Goal: Task Accomplishment & Management: Complete application form

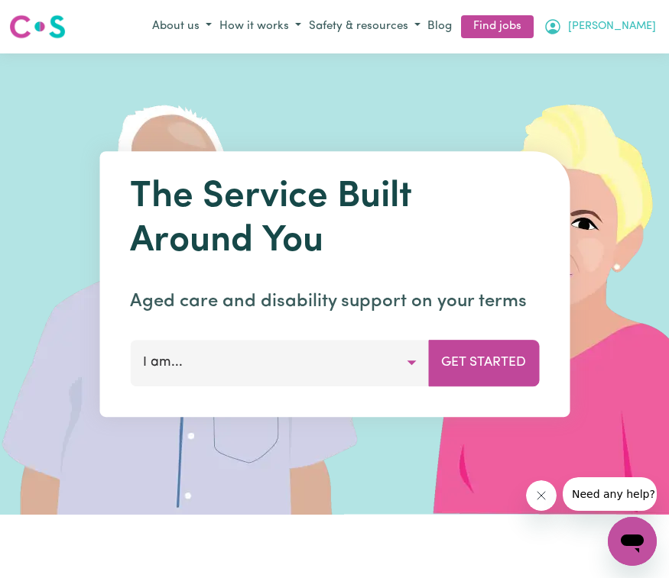
click at [627, 32] on span "[PERSON_NAME]" at bounding box center [612, 26] width 88 height 17
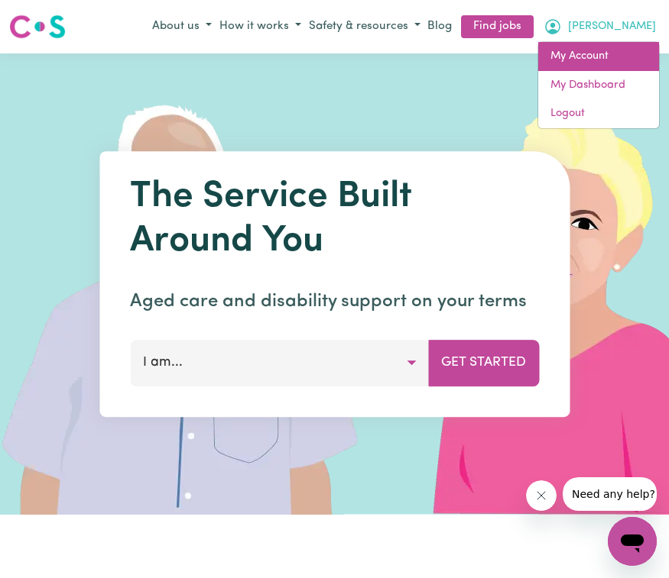
click at [599, 64] on link "My Account" at bounding box center [598, 56] width 121 height 29
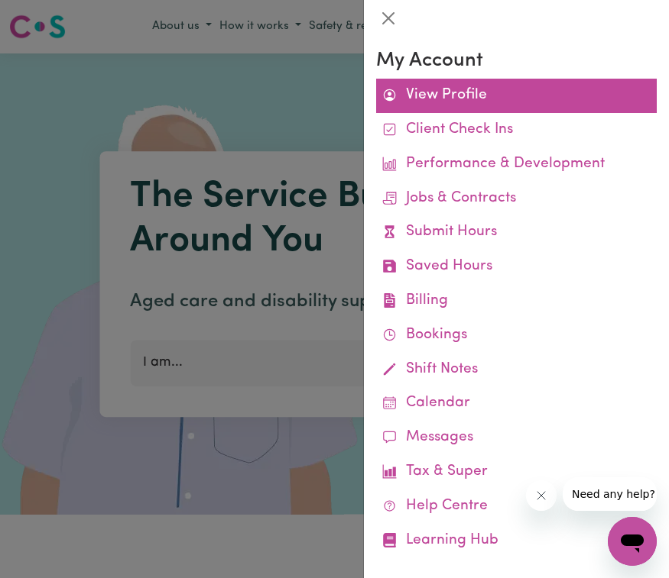
click at [439, 92] on link "View Profile" at bounding box center [516, 96] width 280 height 34
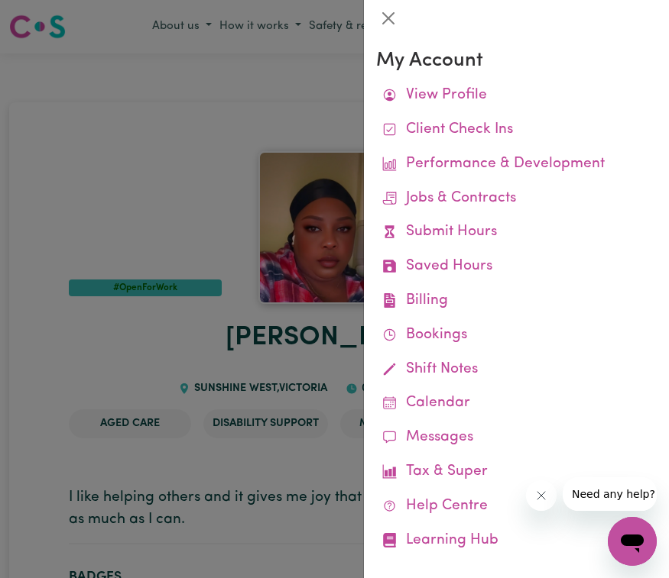
click at [128, 149] on div at bounding box center [334, 289] width 669 height 578
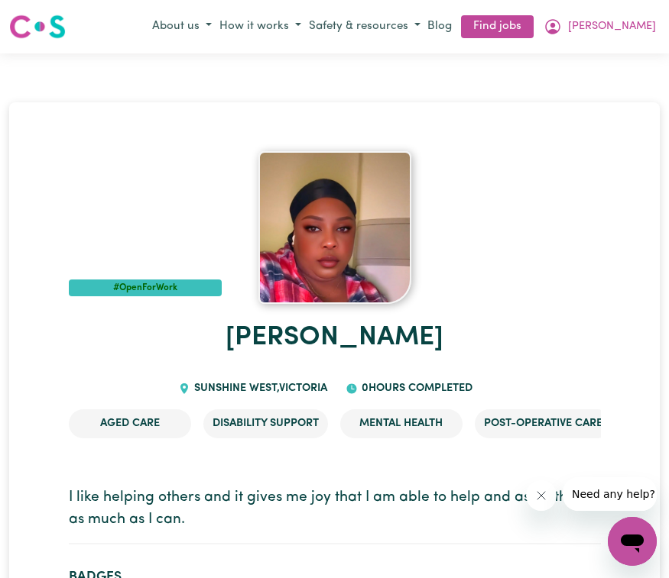
click at [600, 284] on div "#OpenForWork" at bounding box center [335, 227] width 532 height 153
click at [634, 26] on span "[PERSON_NAME]" at bounding box center [612, 26] width 88 height 17
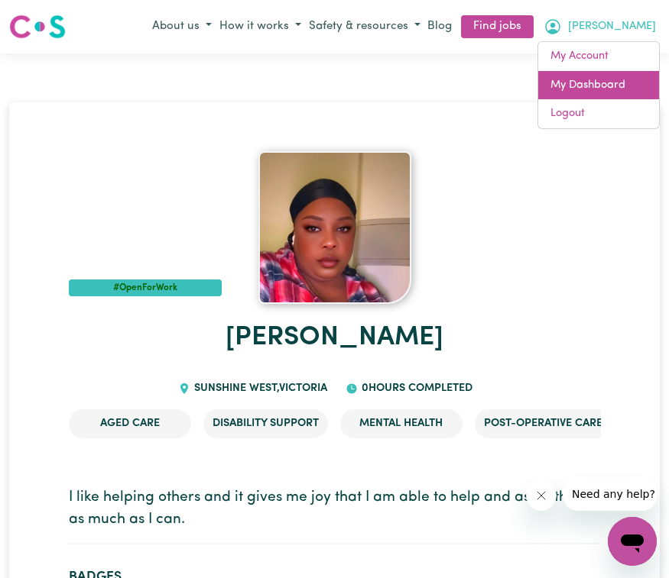
click at [584, 83] on link "My Dashboard" at bounding box center [598, 85] width 121 height 29
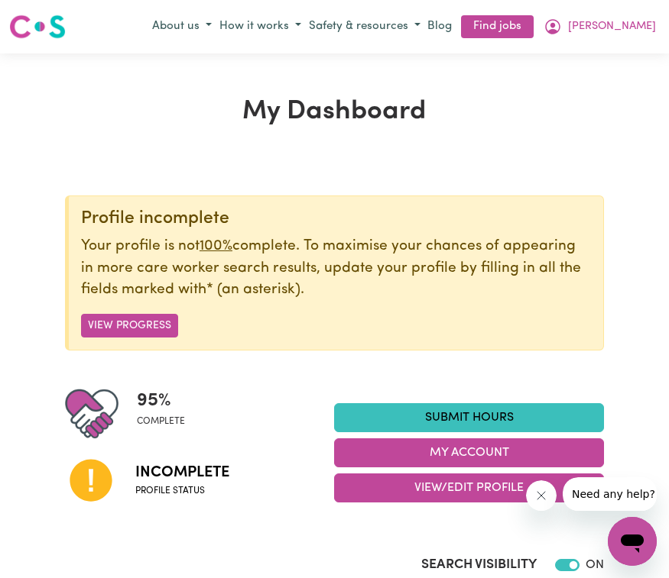
click at [463, 205] on div "Profile incomplete Your profile is not 100% complete. To maximise your chances …" at bounding box center [334, 273] width 539 height 155
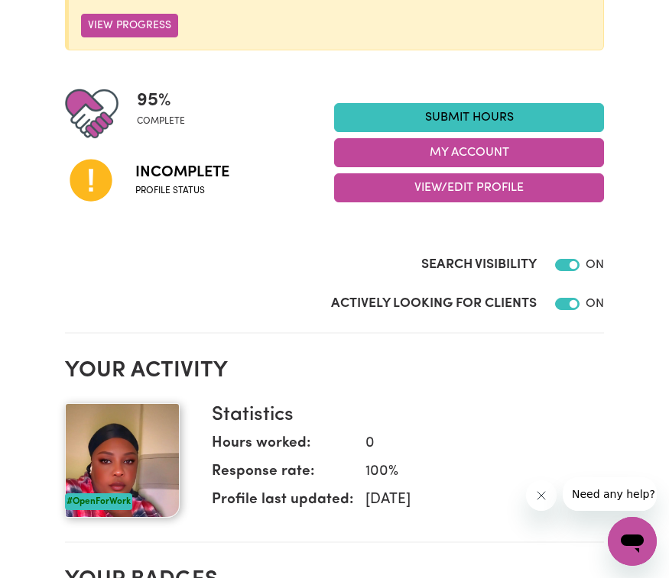
scroll to position [304, 0]
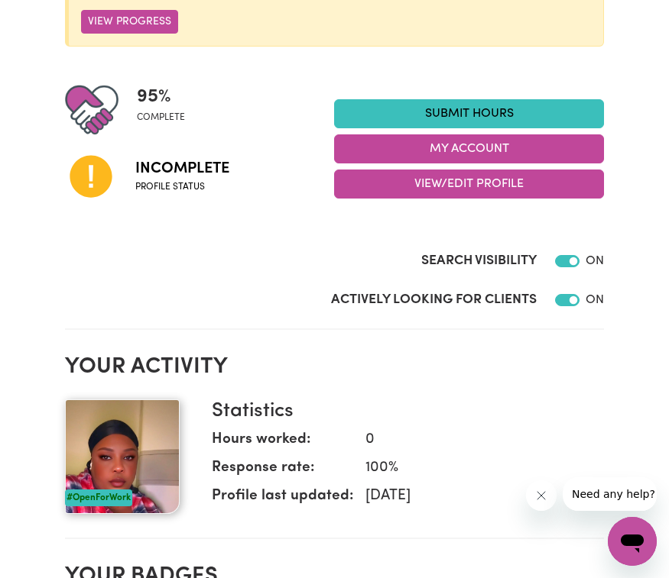
click at [407, 323] on section "Profile incomplete Your profile is not 100% complete. To maximise your chances …" at bounding box center [334, 95] width 539 height 469
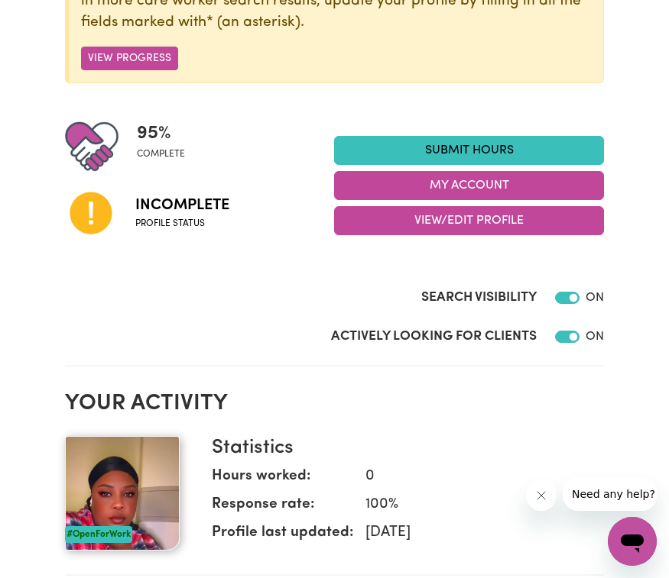
scroll to position [250, 0]
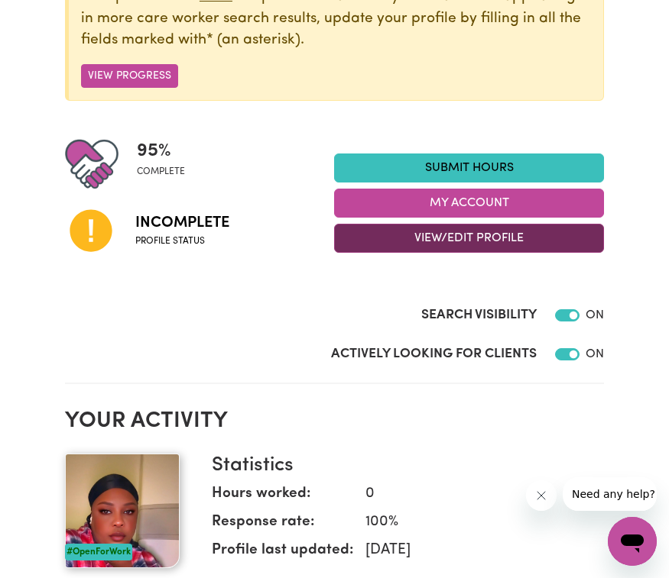
click at [435, 238] on button "View/Edit Profile" at bounding box center [469, 238] width 270 height 29
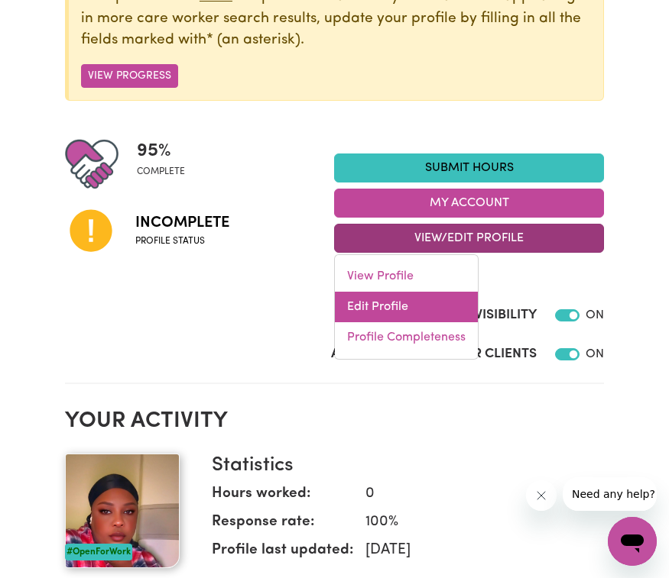
click at [386, 303] on link "Edit Profile" at bounding box center [406, 307] width 143 height 31
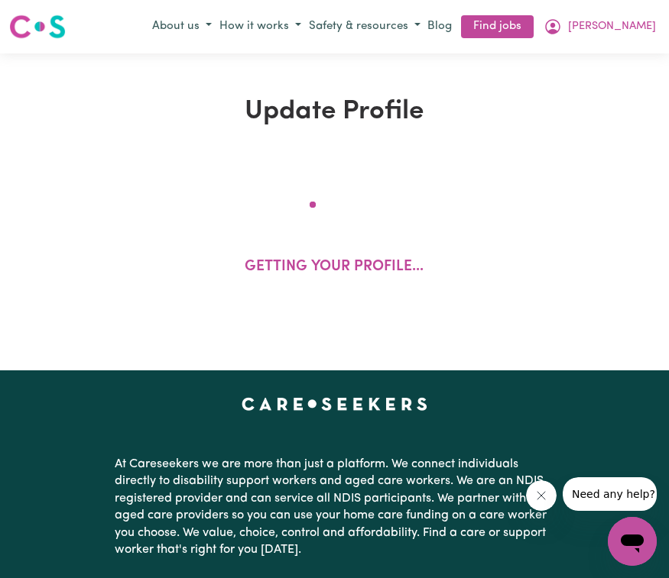
select select "[DEMOGRAPHIC_DATA]"
select select "[DEMOGRAPHIC_DATA] Citizen"
select select "Studying a healthcare related degree or qualification"
select select "40"
select select "50"
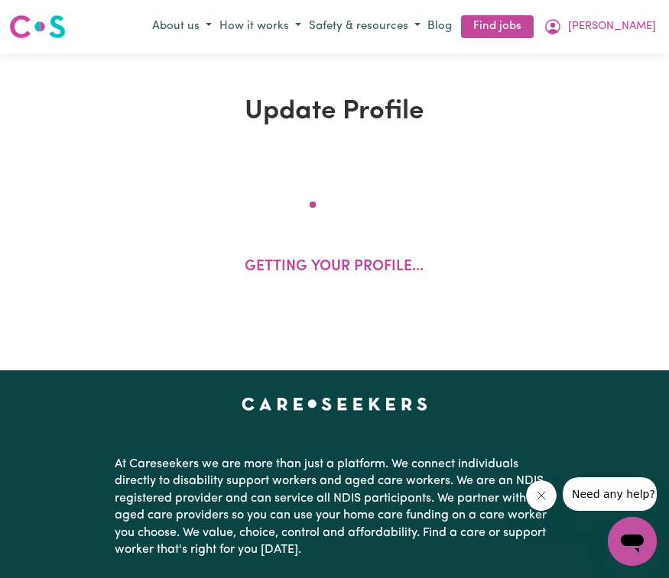
select select "50"
select select "60"
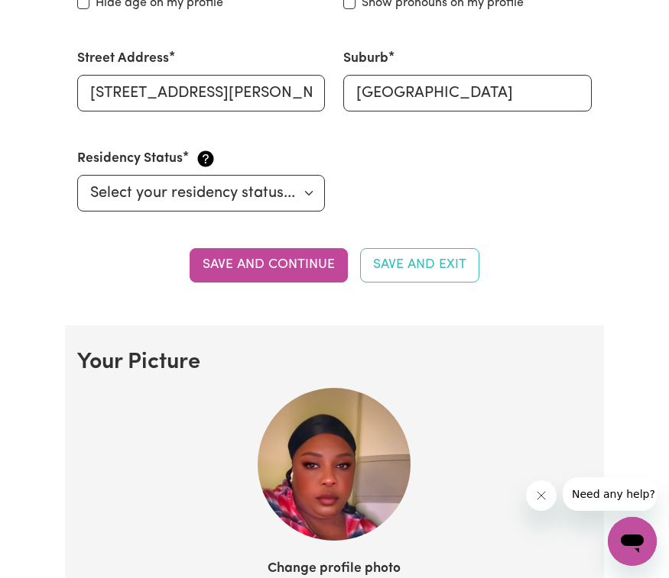
scroll to position [774, 0]
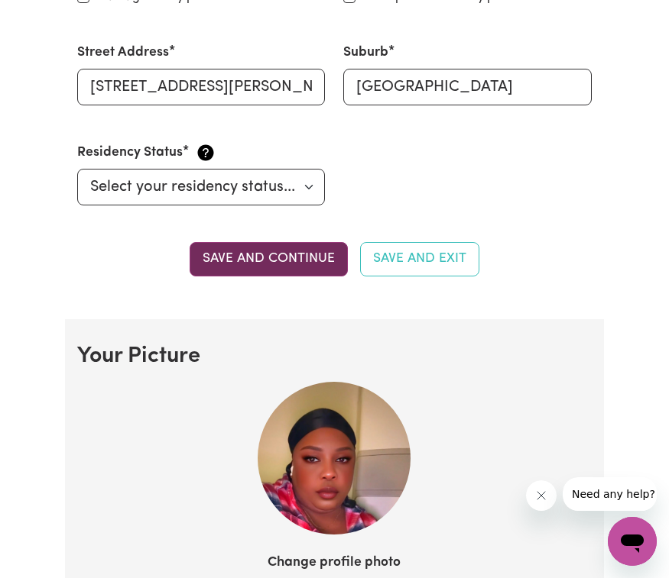
click at [279, 261] on button "Save and continue" at bounding box center [269, 259] width 158 height 34
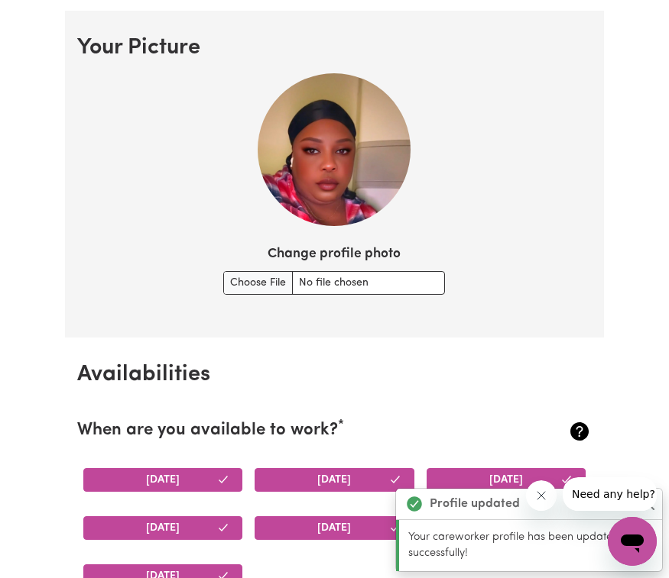
scroll to position [1087, 0]
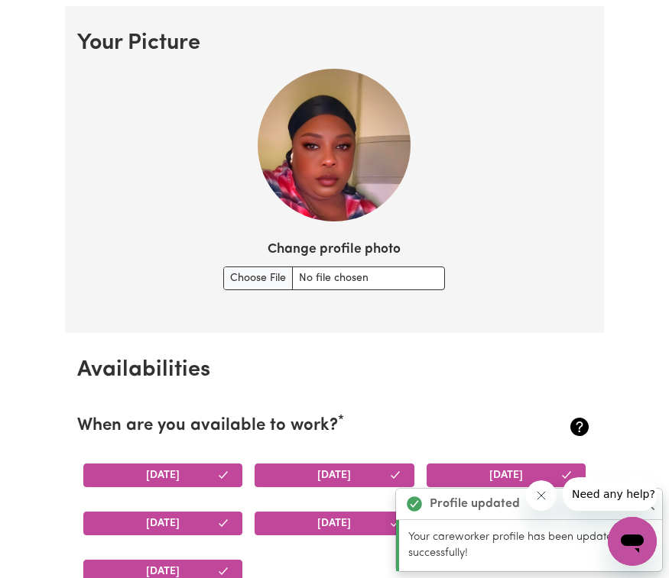
click at [384, 403] on section "When are you available to work? * [DATE] [DATE] [DATE] [DATE] [DATE] [DATE] [DA…" at bounding box center [334, 493] width 514 height 206
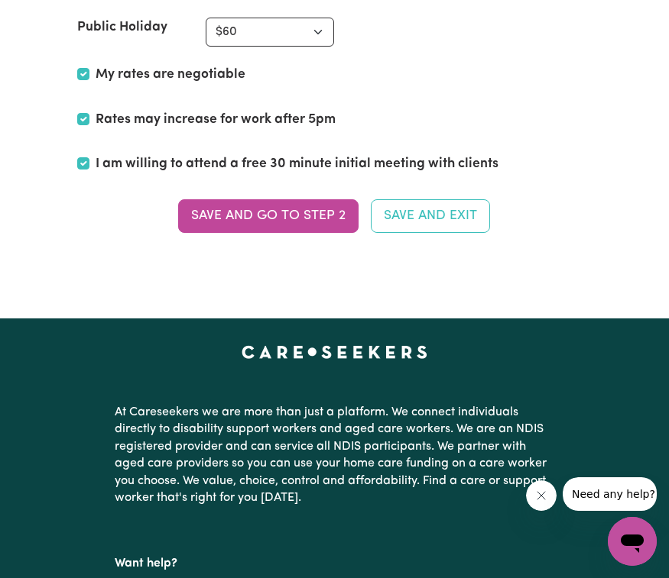
scroll to position [3866, 0]
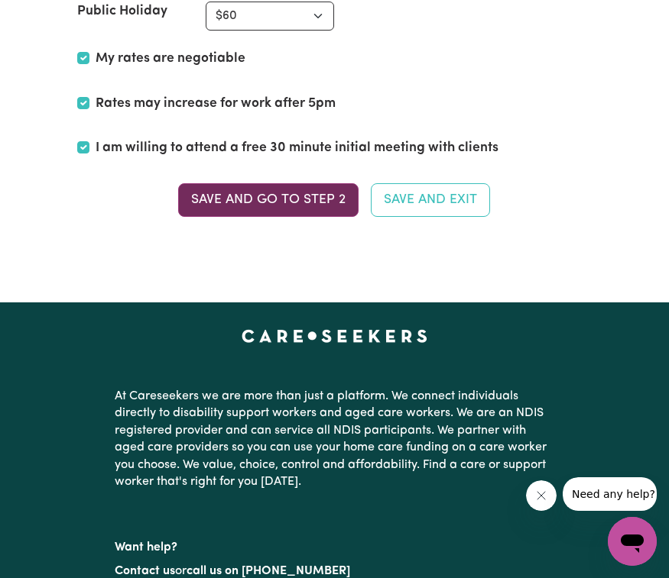
click at [237, 184] on button "Save and go to Step 2" at bounding box center [268, 200] width 180 height 34
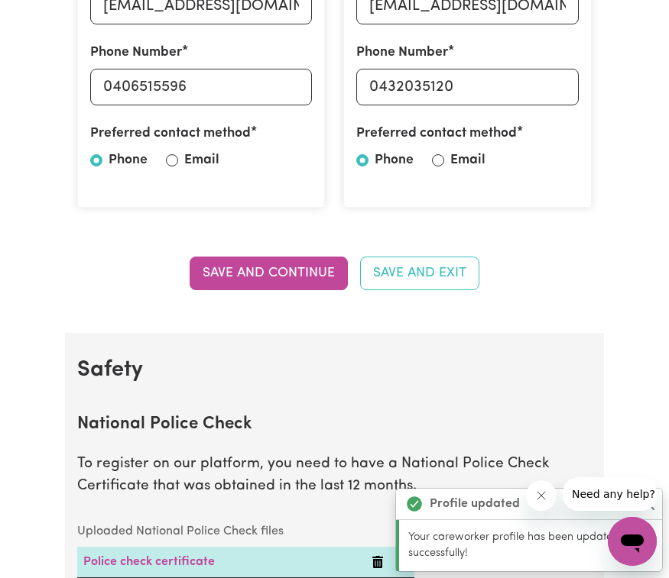
scroll to position [640, 0]
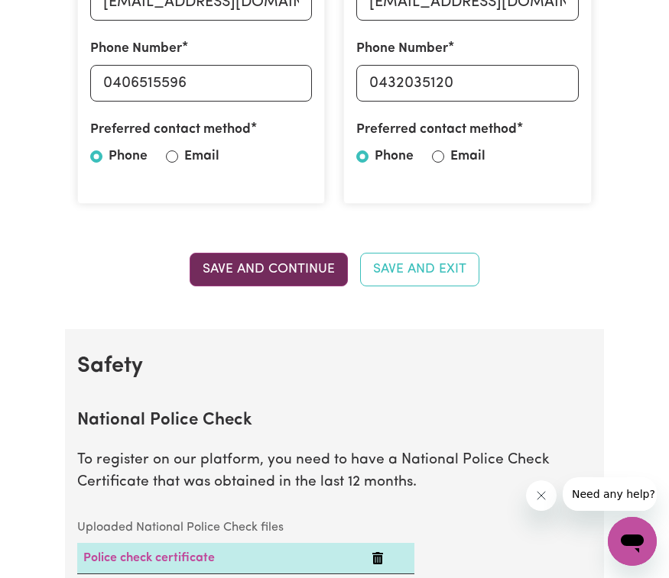
click at [246, 261] on button "Save and Continue" at bounding box center [269, 270] width 158 height 34
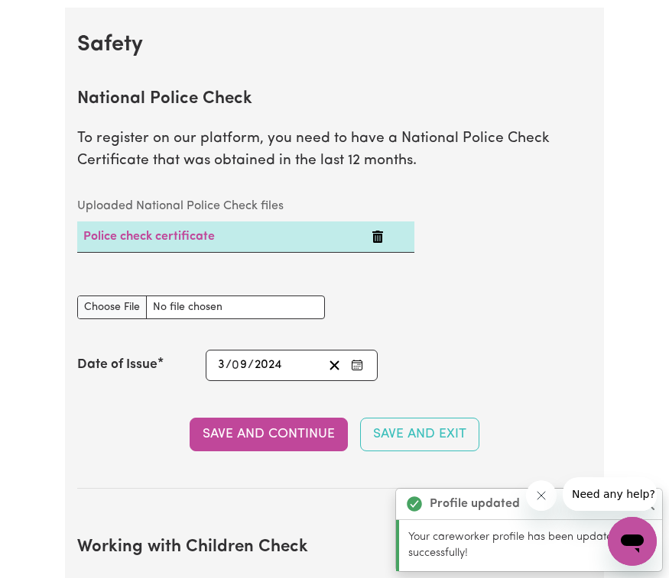
scroll to position [966, 0]
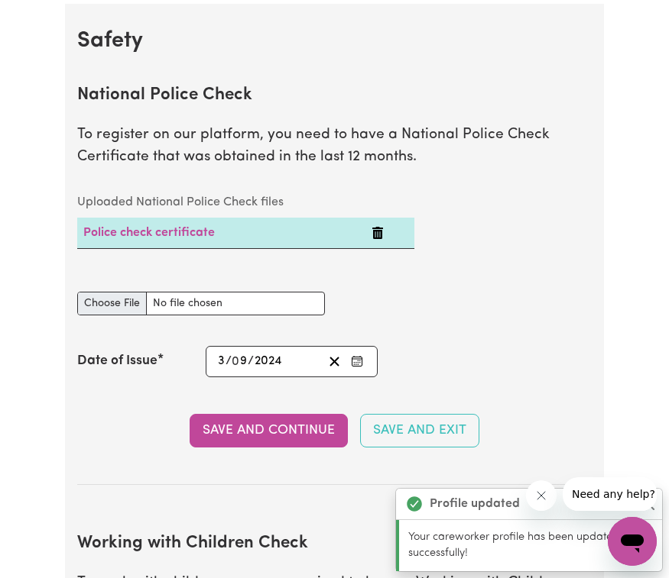
click at [118, 303] on input "National Police Check document" at bounding box center [201, 304] width 248 height 24
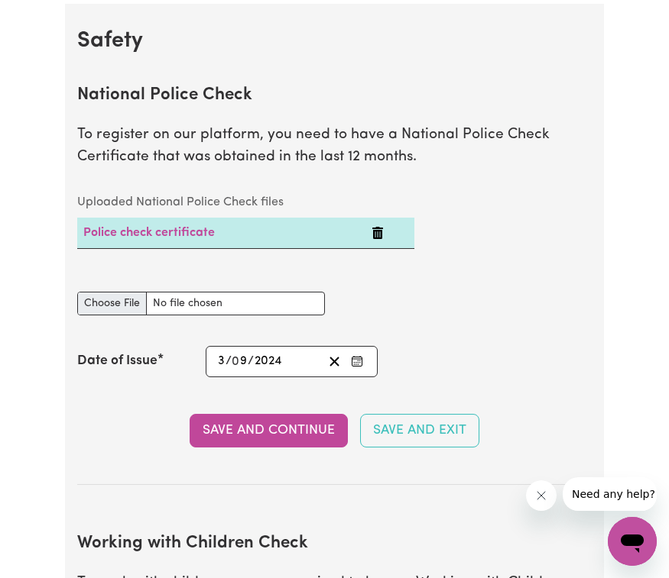
click at [101, 301] on input "National Police Check document" at bounding box center [201, 304] width 248 height 24
type input "C:\fakepath\certificate.pdf"
click at [406, 314] on div "National Police Check document" at bounding box center [334, 304] width 533 height 60
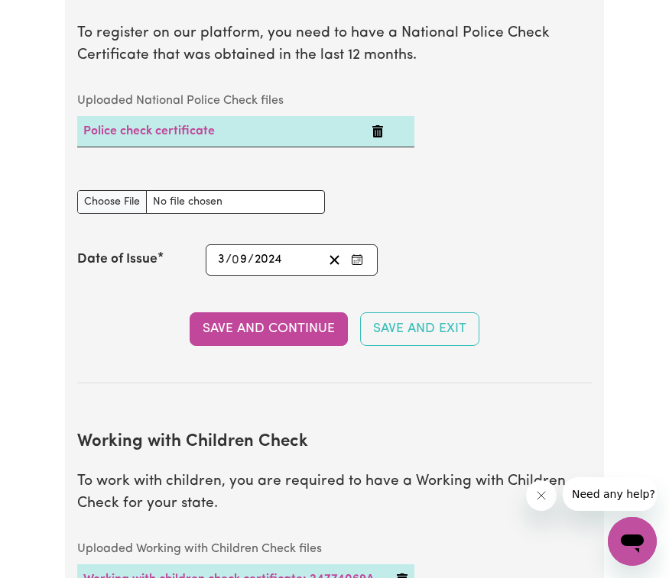
scroll to position [1118, 0]
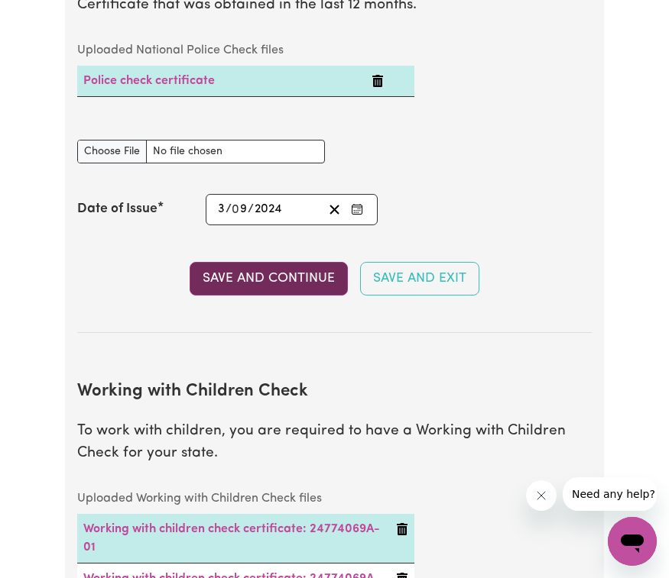
click at [260, 287] on button "Save and Continue" at bounding box center [269, 279] width 158 height 34
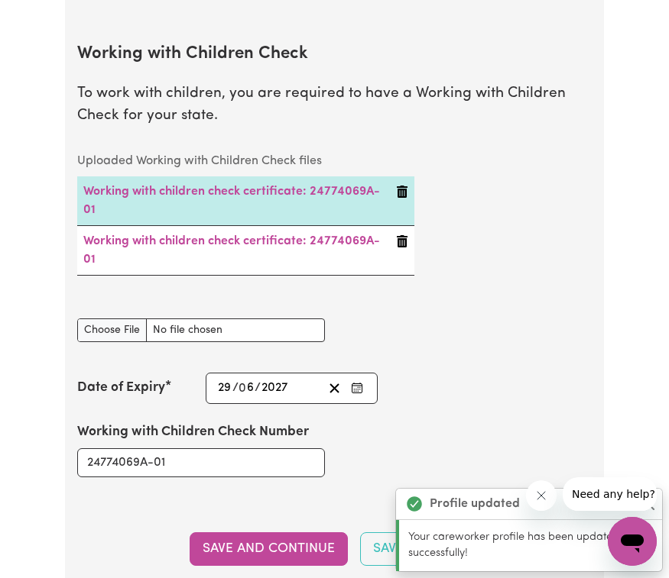
scroll to position [1469, 0]
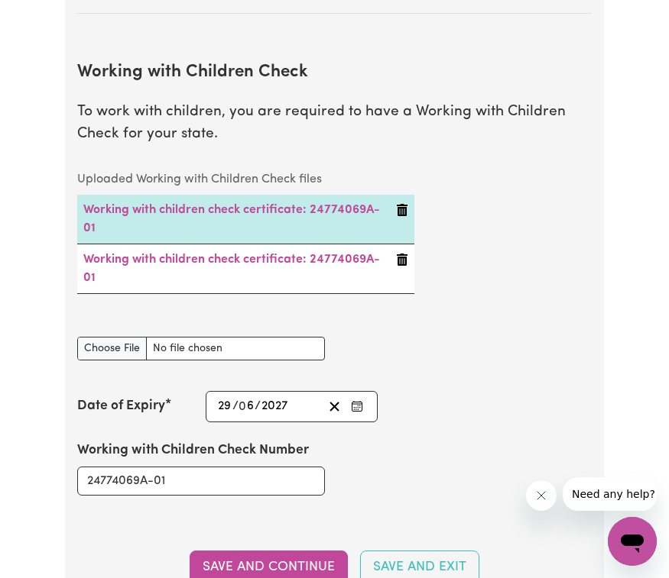
click at [495, 335] on div "Working with Children Check document" at bounding box center [334, 349] width 533 height 60
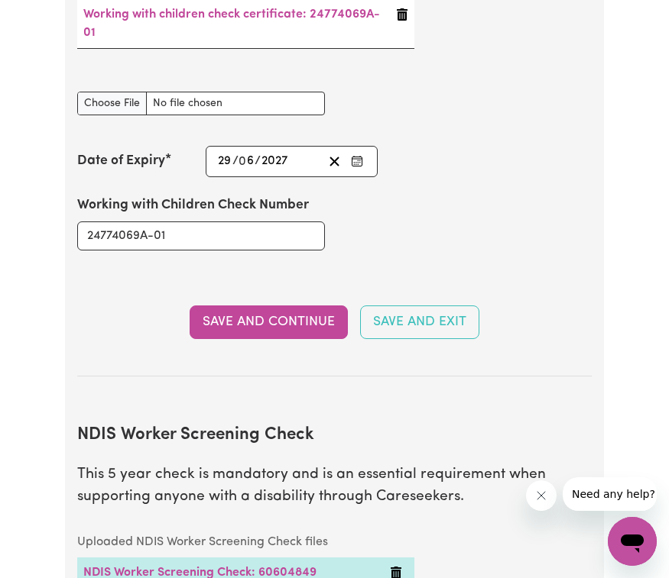
scroll to position [1737, 0]
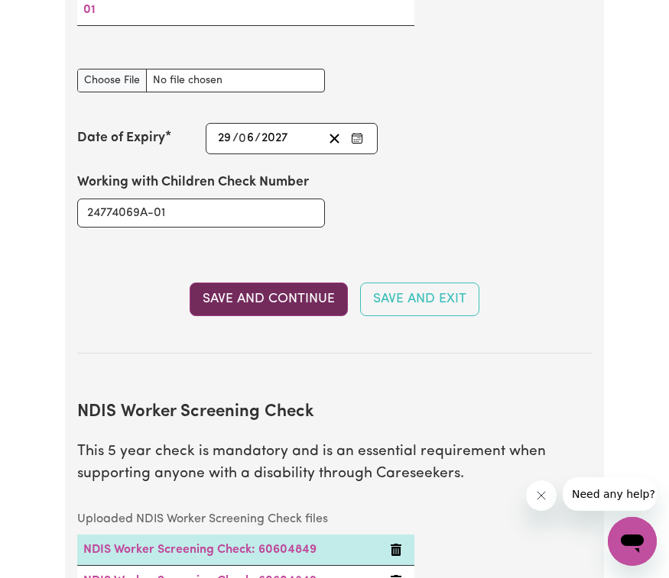
click at [279, 289] on button "Save and Continue" at bounding box center [269, 300] width 158 height 34
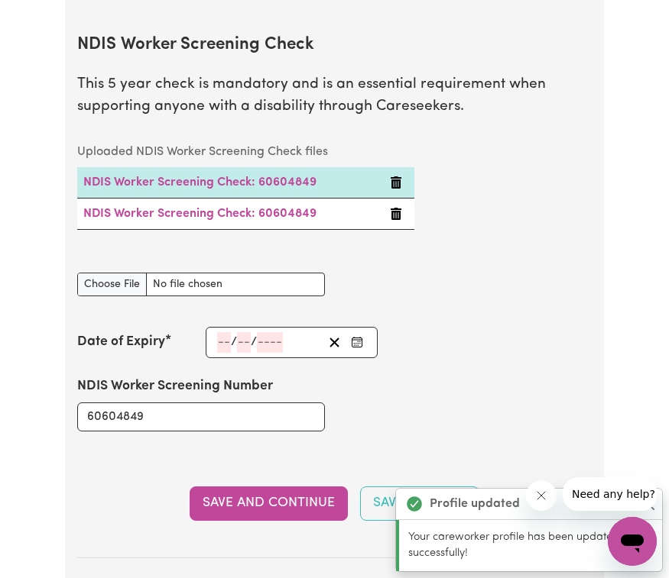
scroll to position [2106, 0]
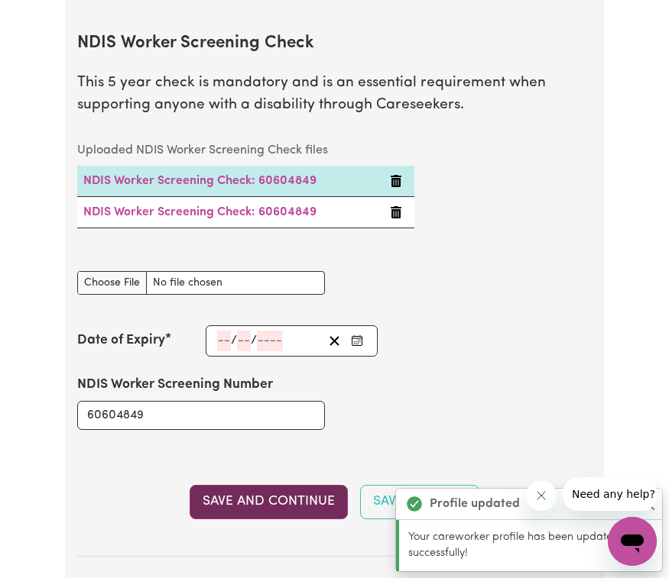
click at [247, 491] on button "Save and Continue" at bounding box center [269, 502] width 158 height 34
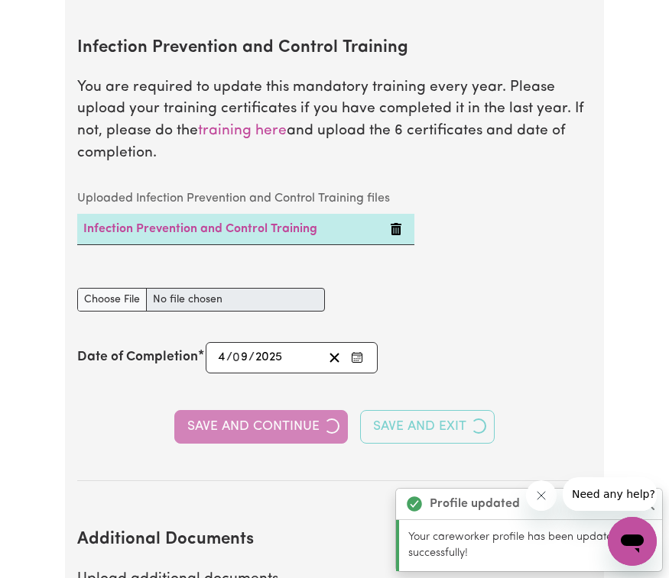
scroll to position [2675, 0]
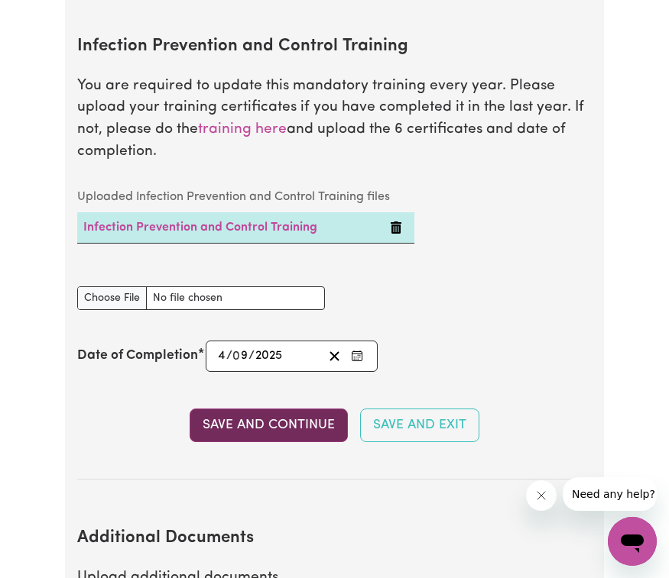
click at [248, 409] on button "Save and Continue" at bounding box center [269, 426] width 158 height 34
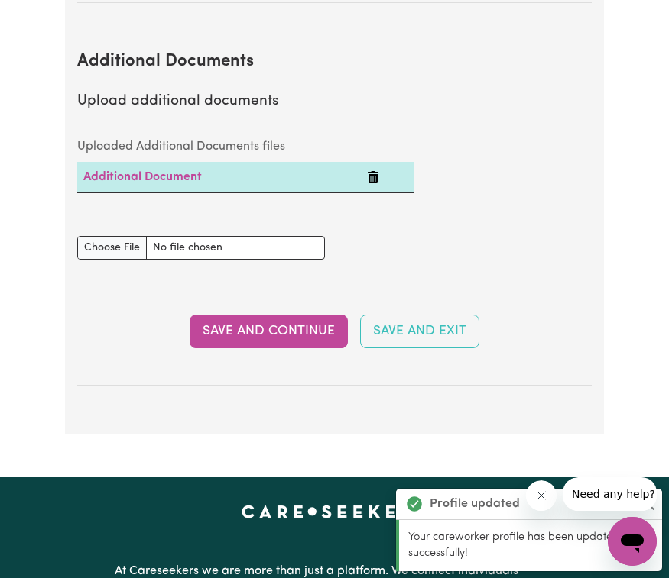
scroll to position [3164, 0]
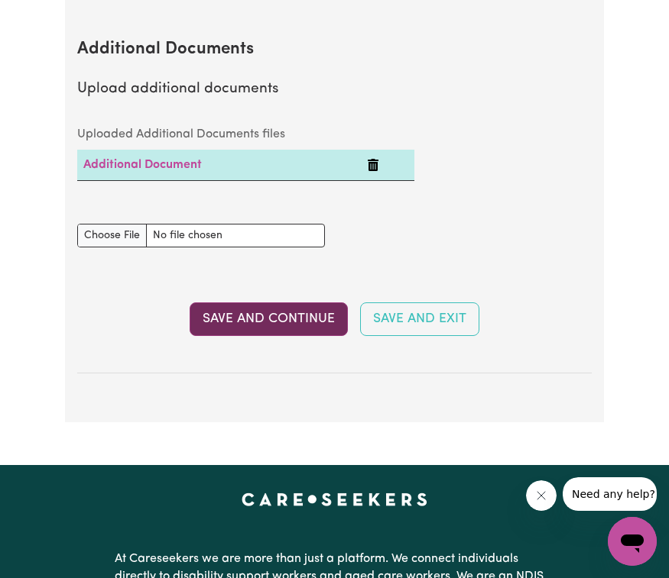
click at [257, 303] on button "Save and Continue" at bounding box center [269, 320] width 158 height 34
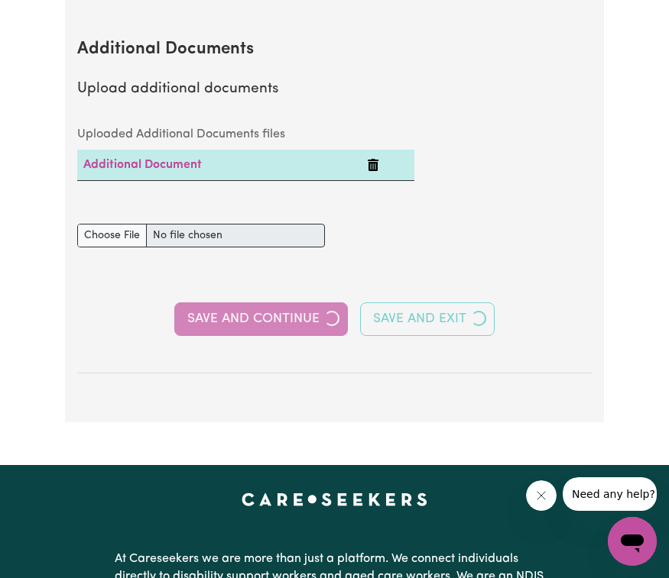
select select "Certificate III (Individual Support)"
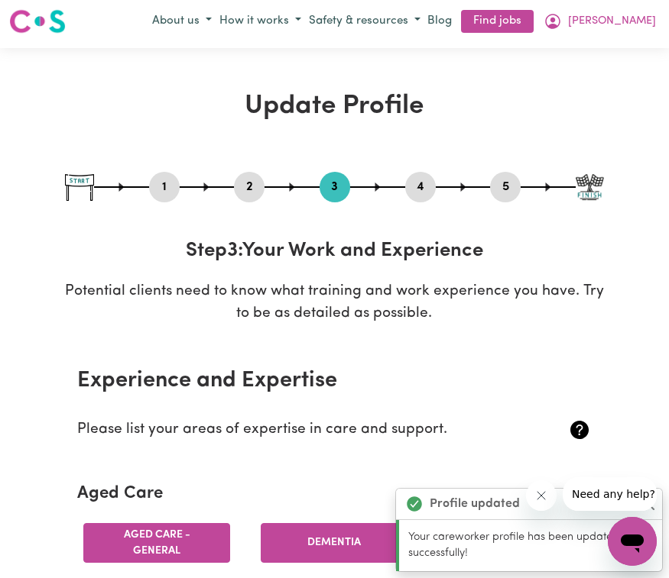
scroll to position [0, 0]
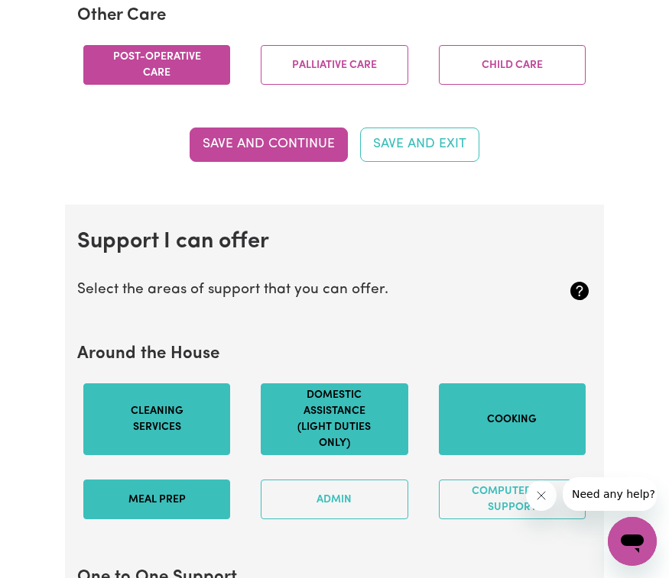
scroll to position [1225, 0]
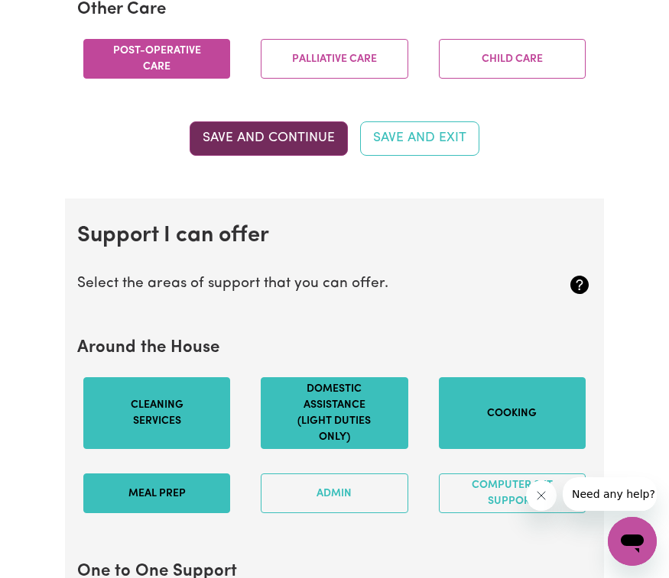
click at [283, 155] on button "Save and Continue" at bounding box center [269, 138] width 158 height 34
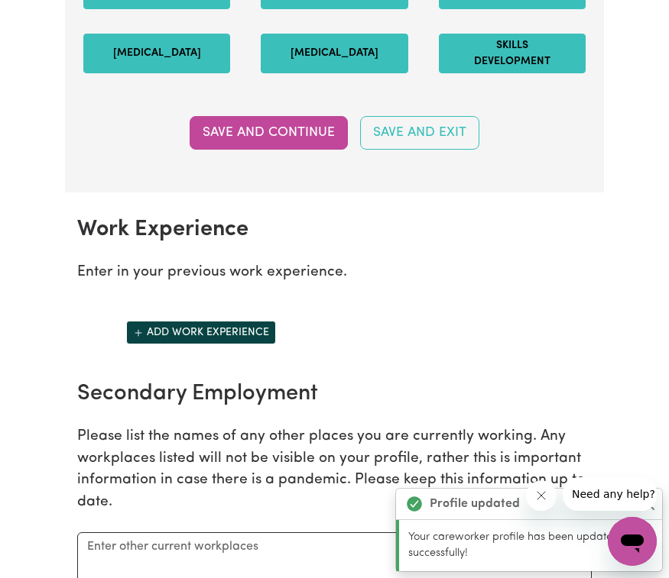
scroll to position [2203, 0]
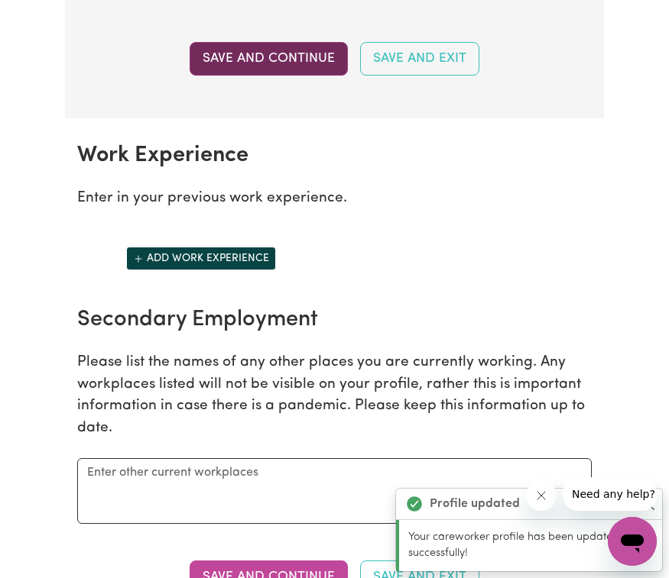
click at [241, 76] on button "Save and Continue" at bounding box center [269, 59] width 158 height 34
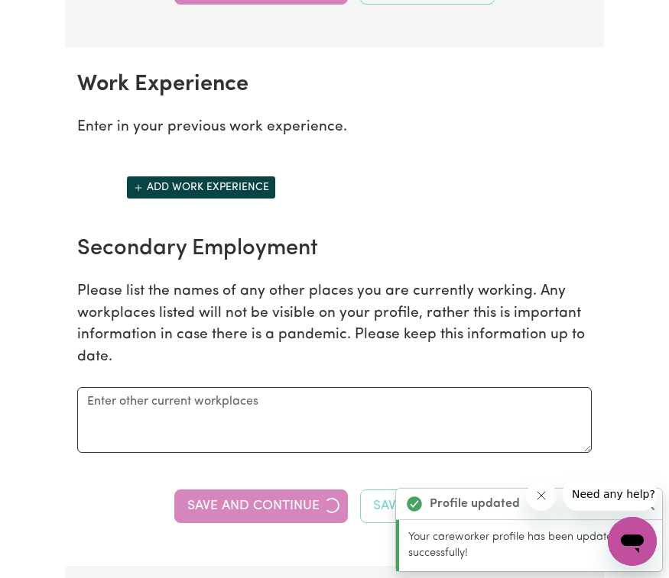
scroll to position [2344, 0]
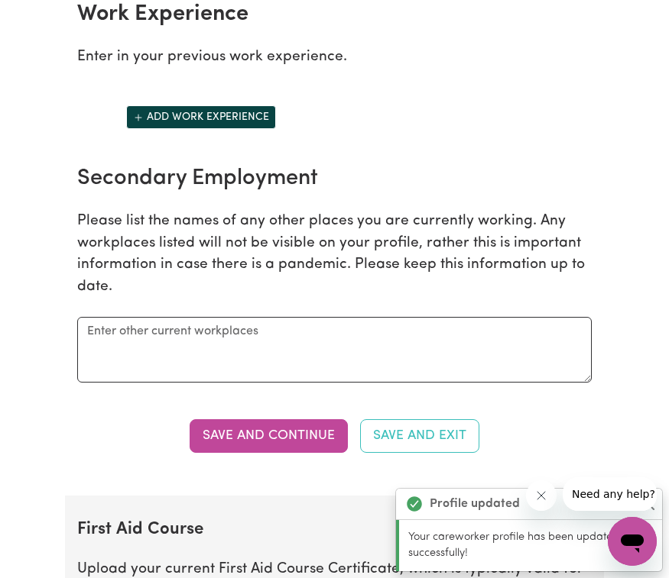
click at [420, 193] on h2 "Secondary Employment" at bounding box center [334, 179] width 514 height 27
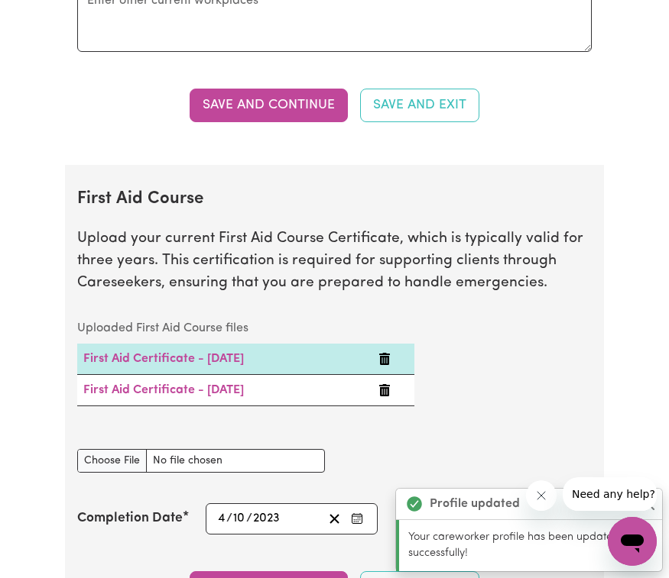
scroll to position [2692, 0]
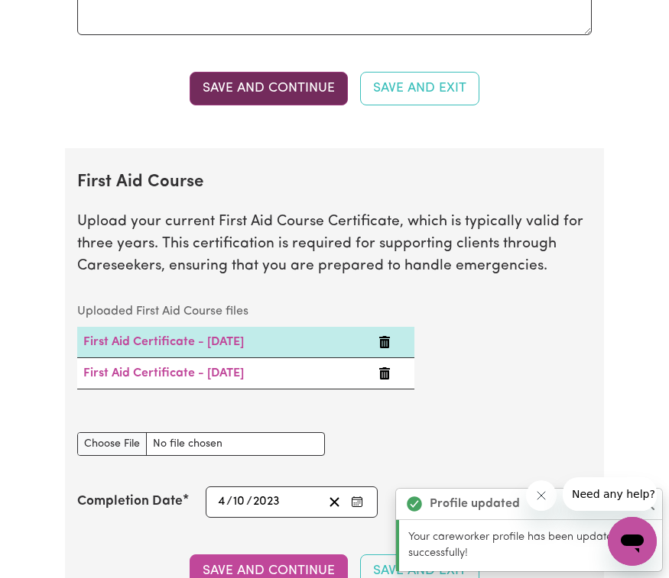
click at [291, 105] on button "Save and Continue" at bounding box center [269, 89] width 158 height 34
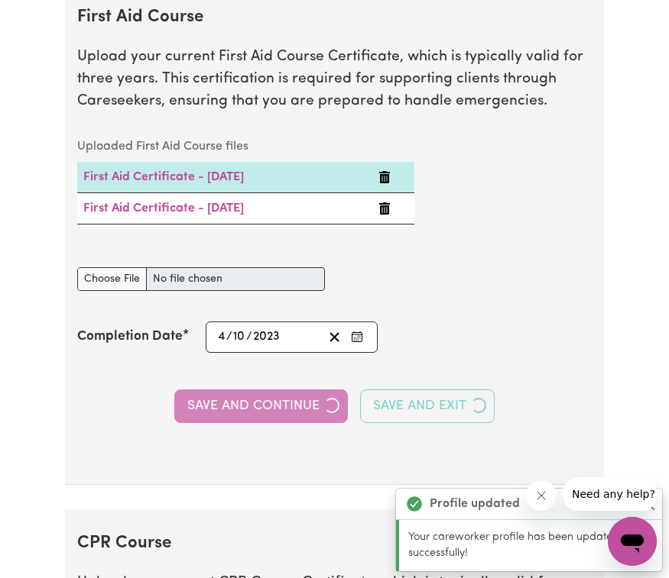
scroll to position [2859, 0]
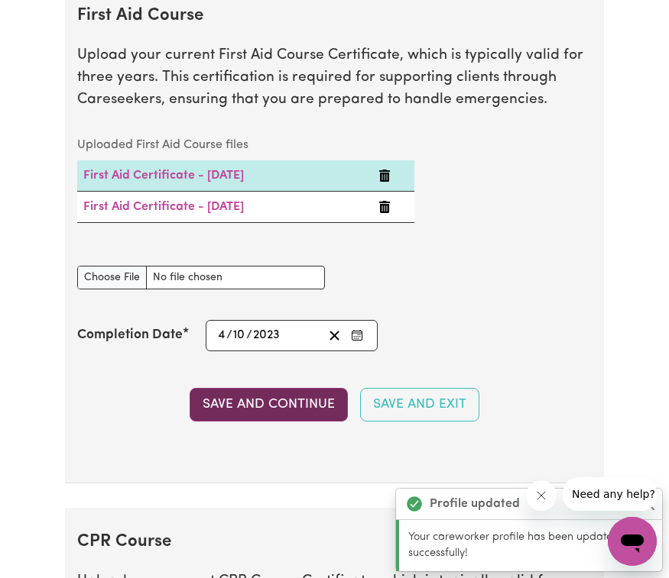
click at [247, 422] on button "Save and Continue" at bounding box center [269, 405] width 158 height 34
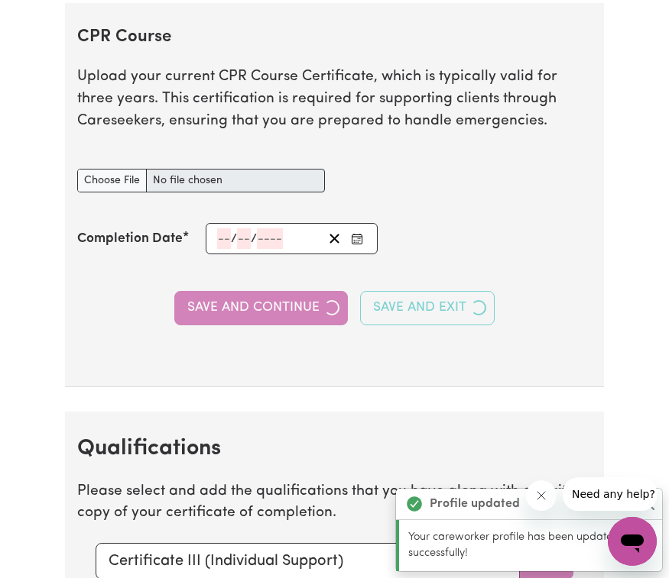
scroll to position [3382, 0]
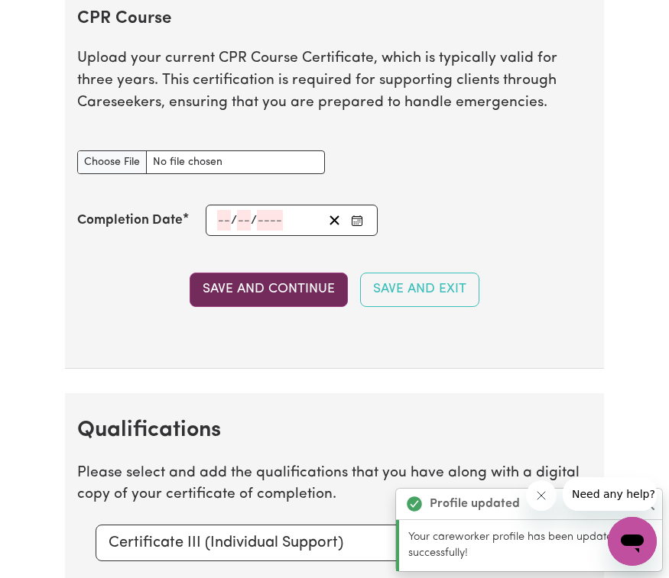
click at [253, 295] on button "Save and Continue" at bounding box center [269, 290] width 158 height 34
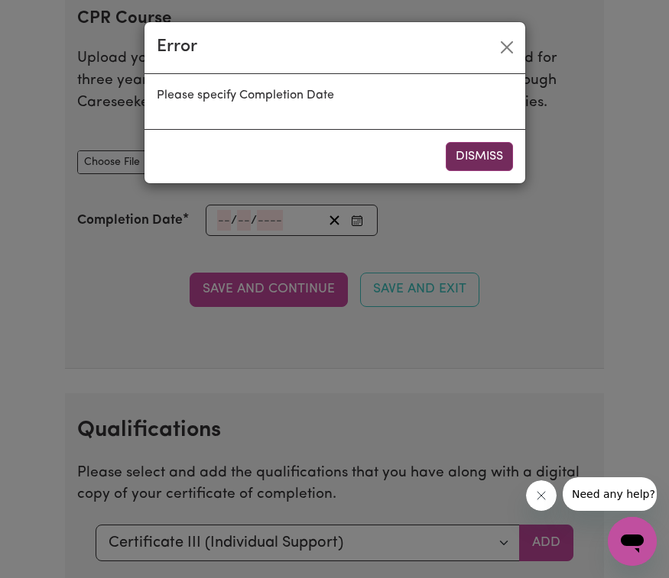
click at [482, 153] on button "Dismiss" at bounding box center [478, 156] width 67 height 29
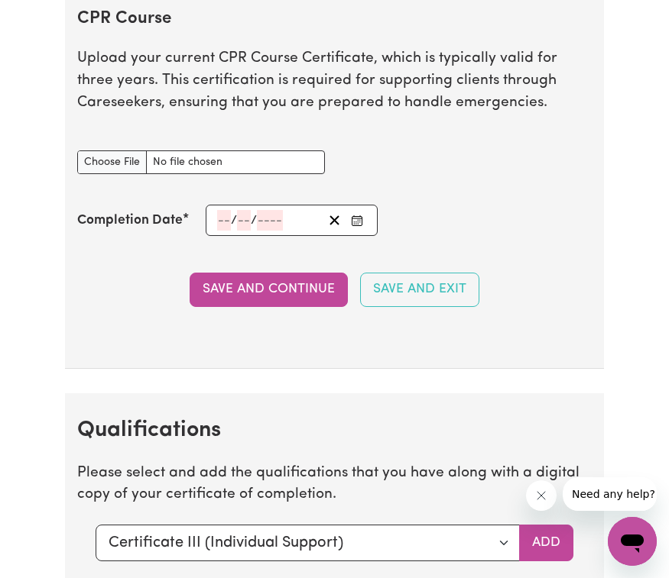
click at [468, 211] on section "CPR Course Upload your current CPR Course Certificate, which is typically valid…" at bounding box center [334, 177] width 539 height 384
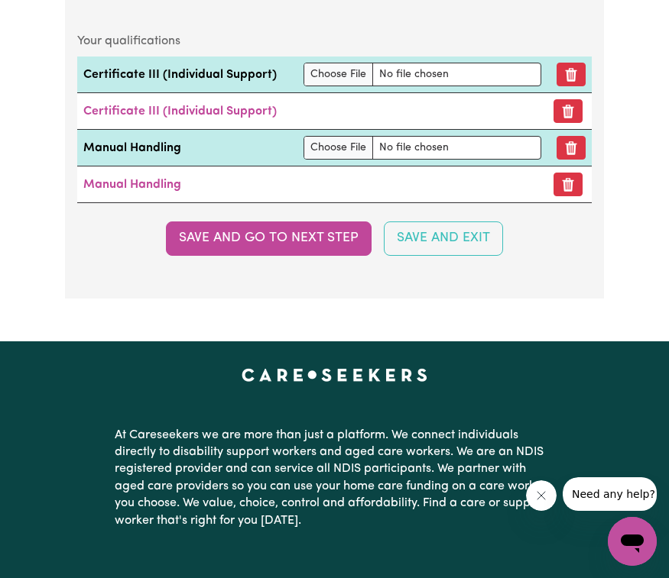
scroll to position [3951, 0]
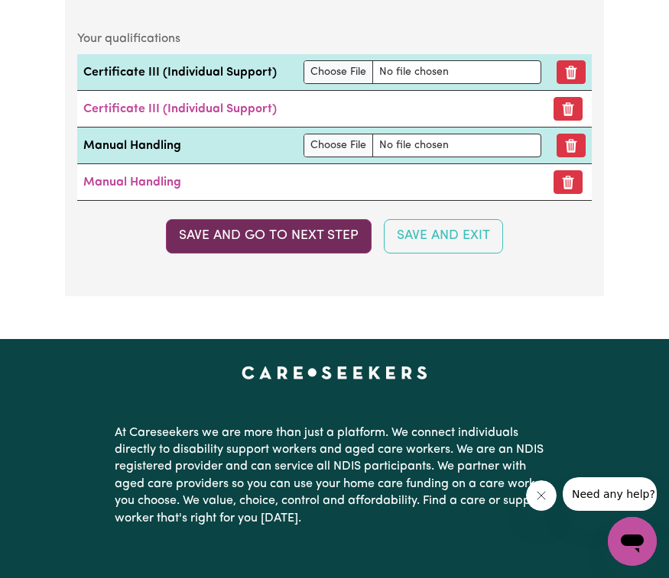
click at [254, 242] on button "Save and go to next step" at bounding box center [269, 236] width 206 height 34
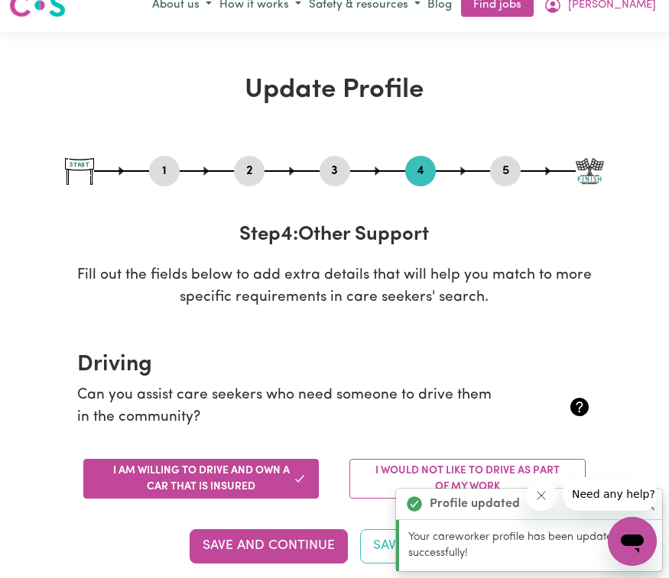
scroll to position [0, 0]
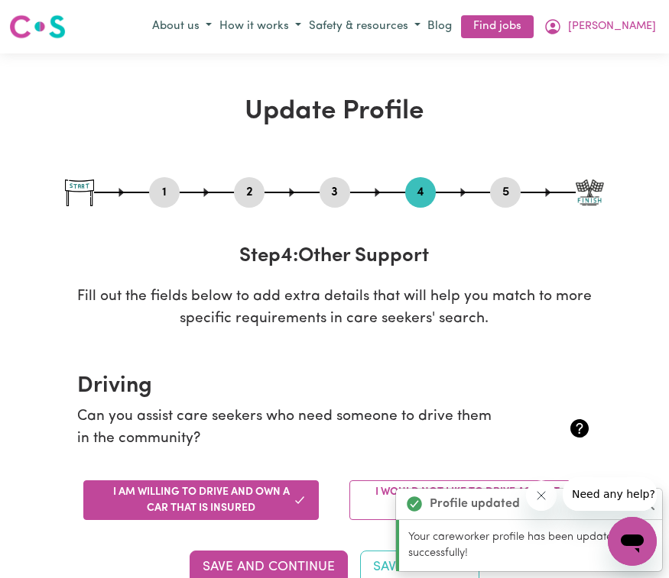
click at [469, 221] on div "1 2 3 4 5 Step 4 : Other Support Fill out the fields below to add extra details…" at bounding box center [334, 254] width 539 height 154
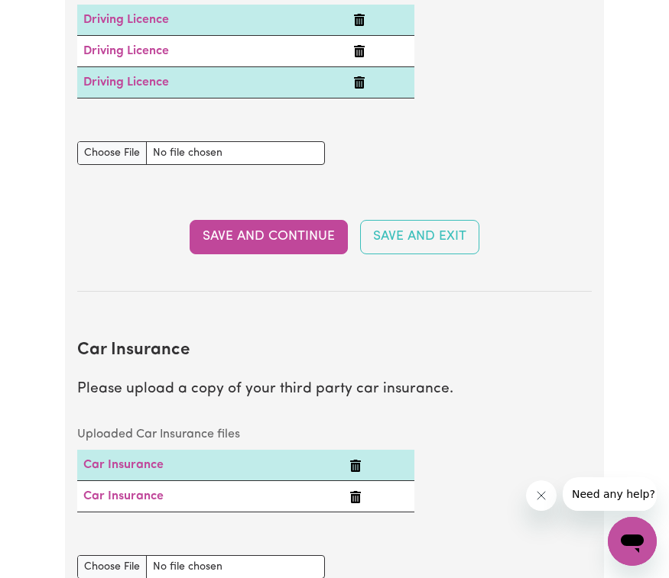
scroll to position [854, 0]
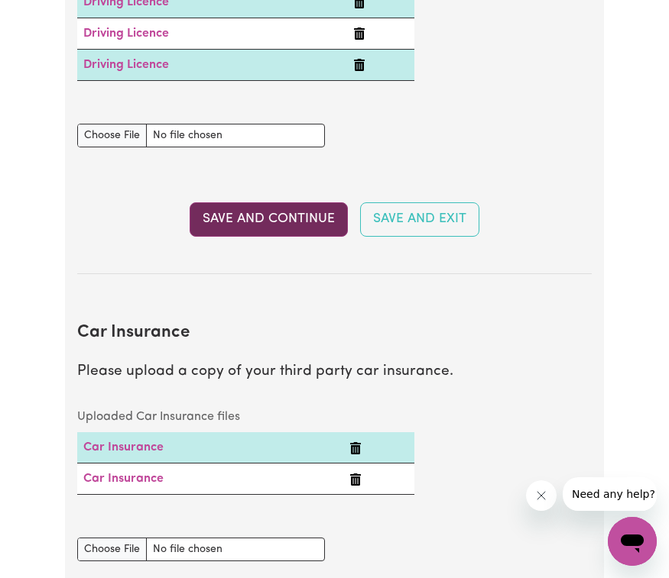
click at [277, 226] on button "Save and Continue" at bounding box center [269, 219] width 158 height 34
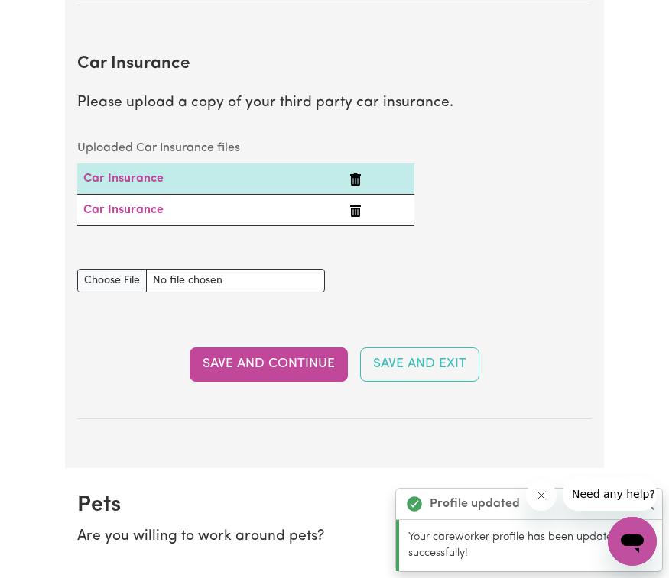
scroll to position [1146, 0]
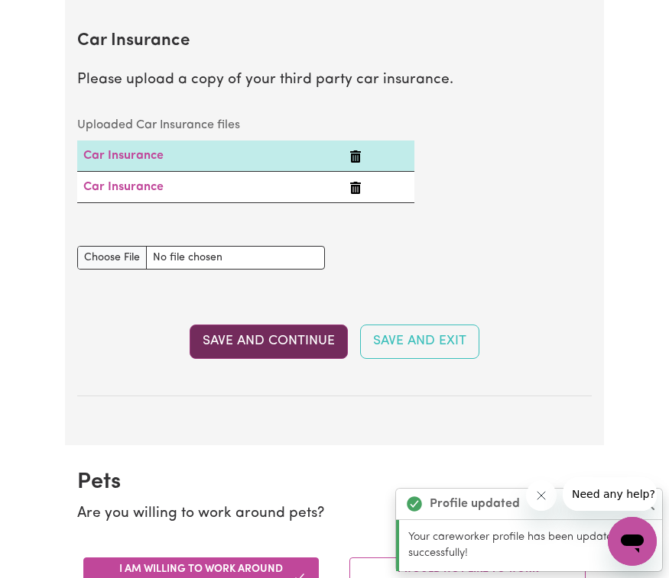
click at [252, 336] on button "Save and Continue" at bounding box center [269, 342] width 158 height 34
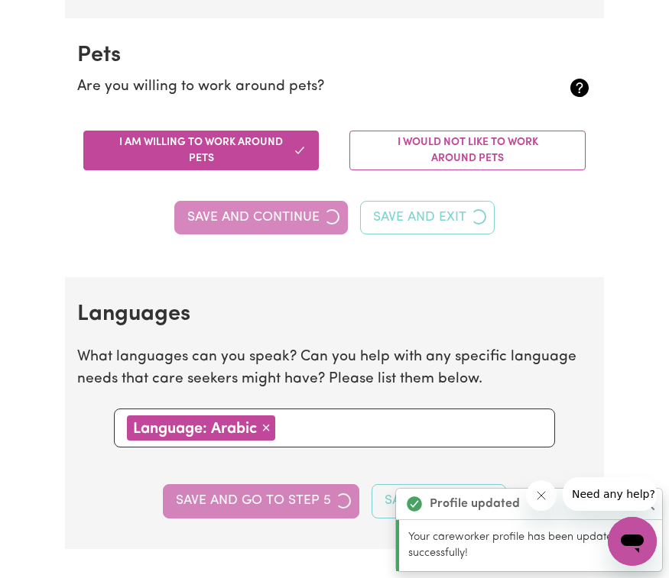
scroll to position [1583, 0]
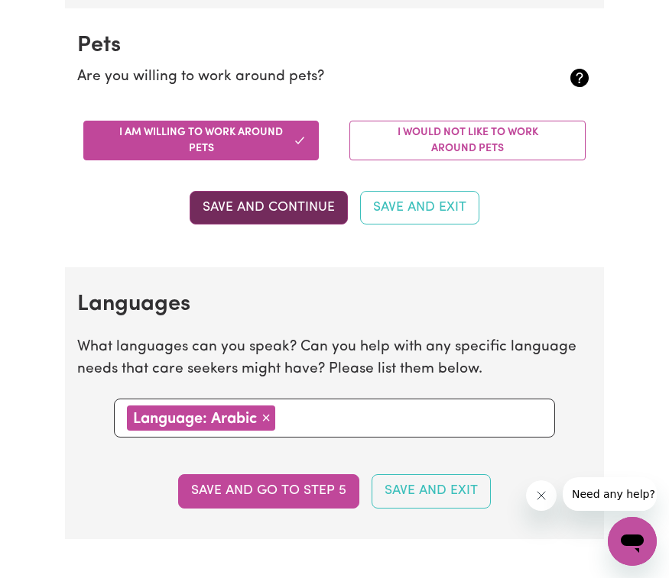
click at [249, 202] on button "Save and Continue" at bounding box center [269, 208] width 158 height 34
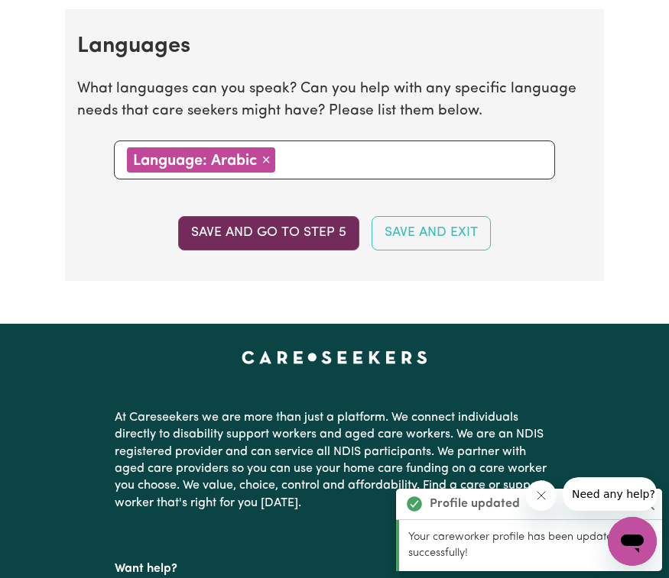
click at [244, 236] on button "Save and go to step 5" at bounding box center [268, 233] width 181 height 34
select select "I am providing services through another platform"
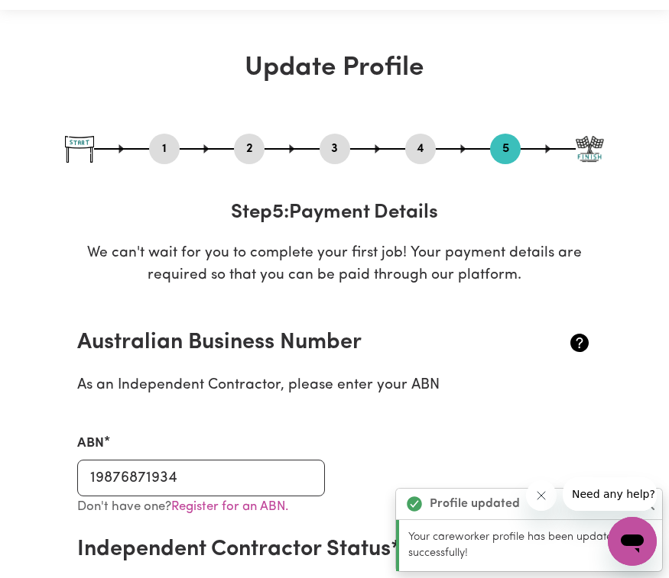
scroll to position [0, 0]
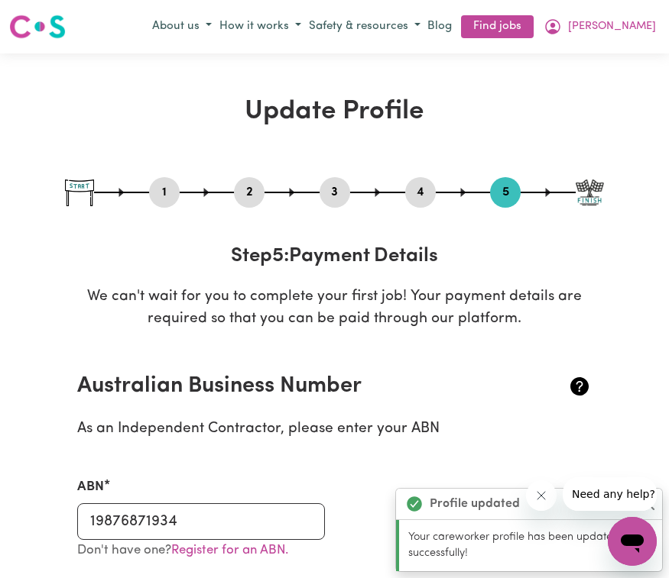
click at [373, 230] on div "1 2 3 4 5 Step 5 : Payment Details We can't wait for you to complete your first…" at bounding box center [334, 254] width 539 height 154
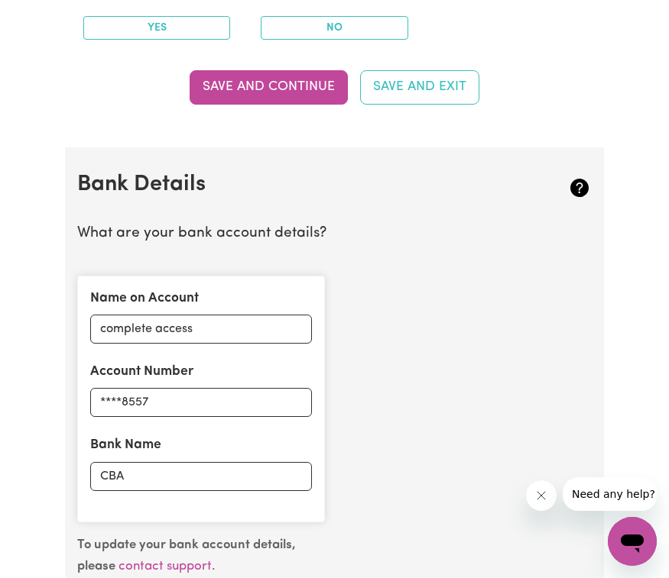
scroll to position [938, 0]
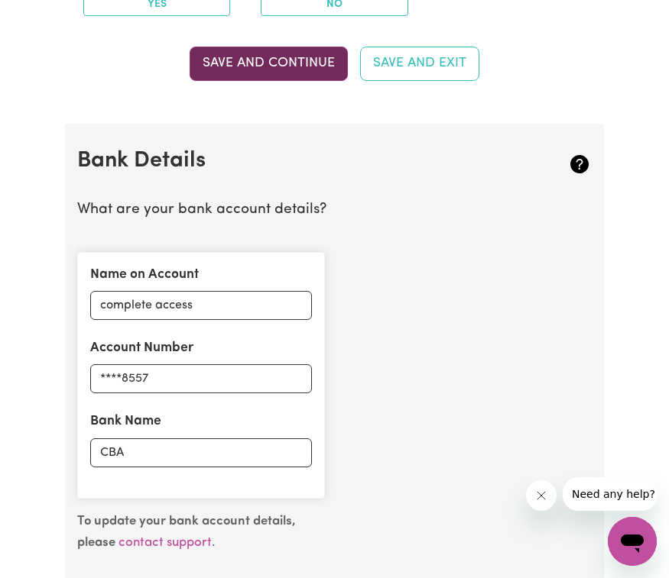
click at [304, 47] on button "Save and Continue" at bounding box center [269, 64] width 158 height 34
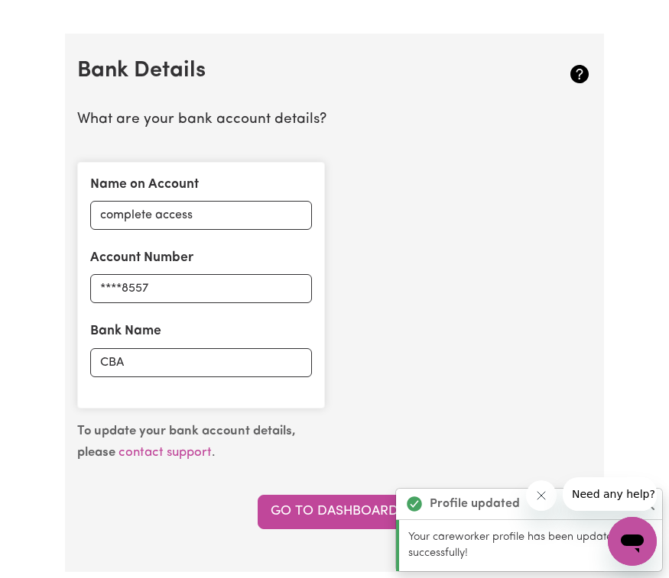
scroll to position [1032, 0]
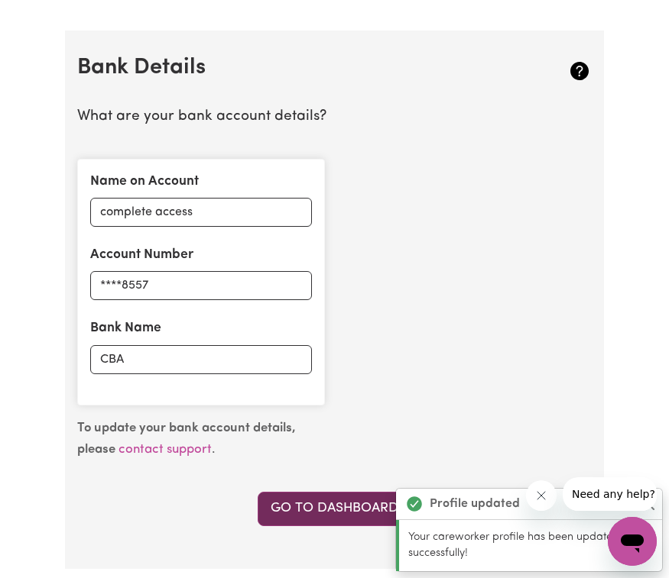
click at [326, 492] on link "Go to Dashboard" at bounding box center [335, 509] width 154 height 34
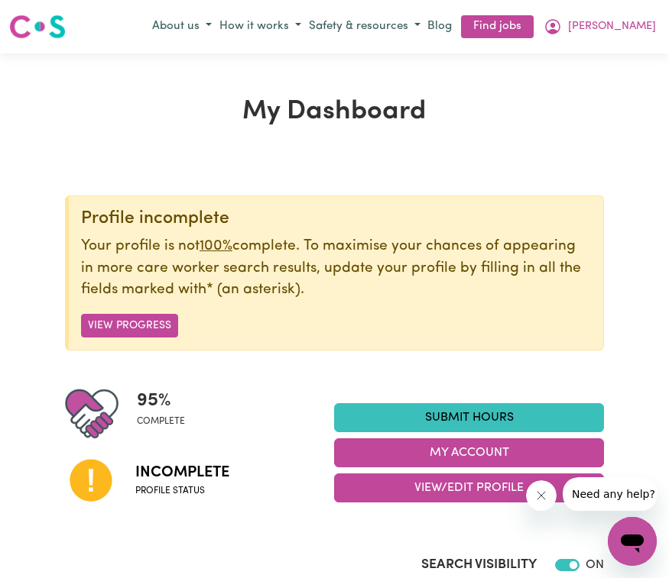
click at [491, 177] on section "Profile incomplete Your profile is not 100% complete. To maximise your chances …" at bounding box center [334, 399] width 539 height 469
click at [510, 29] on link "Find jobs" at bounding box center [497, 27] width 73 height 24
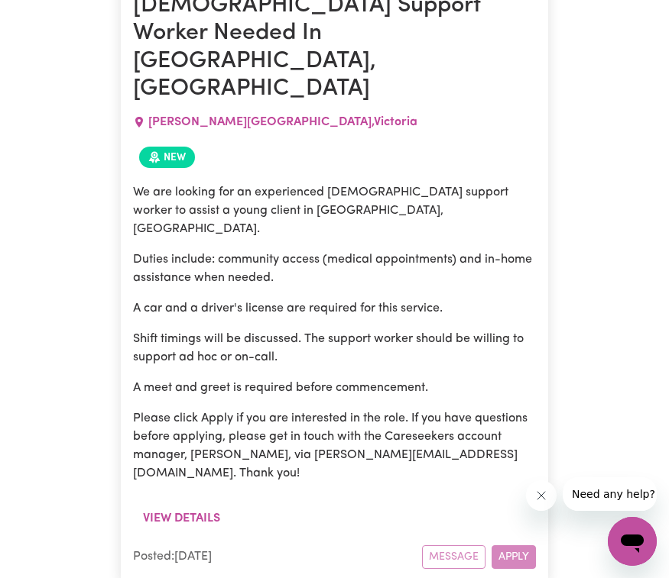
scroll to position [785, 0]
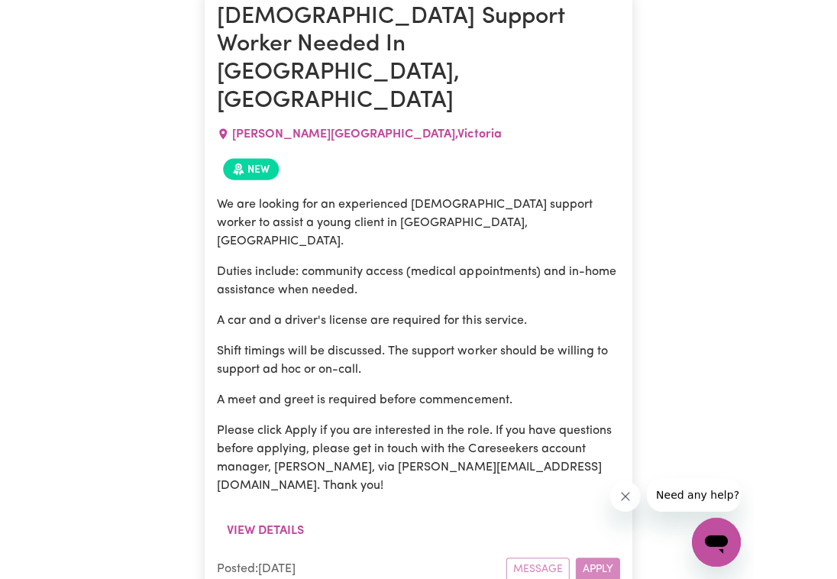
scroll to position [808, 0]
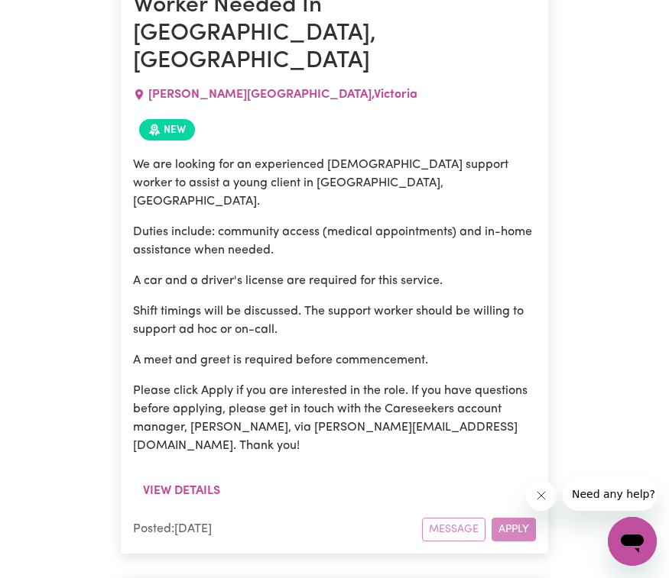
click at [517, 518] on div "Message Apply" at bounding box center [479, 530] width 114 height 24
click at [513, 518] on div "Message Apply" at bounding box center [479, 530] width 114 height 24
click at [462, 518] on div "Message Apply" at bounding box center [479, 530] width 114 height 24
click at [516, 380] on div "We are looking for an experienced [DEMOGRAPHIC_DATA] support worker to assist a…" at bounding box center [334, 312] width 403 height 330
click at [177, 477] on button "View details" at bounding box center [181, 491] width 97 height 29
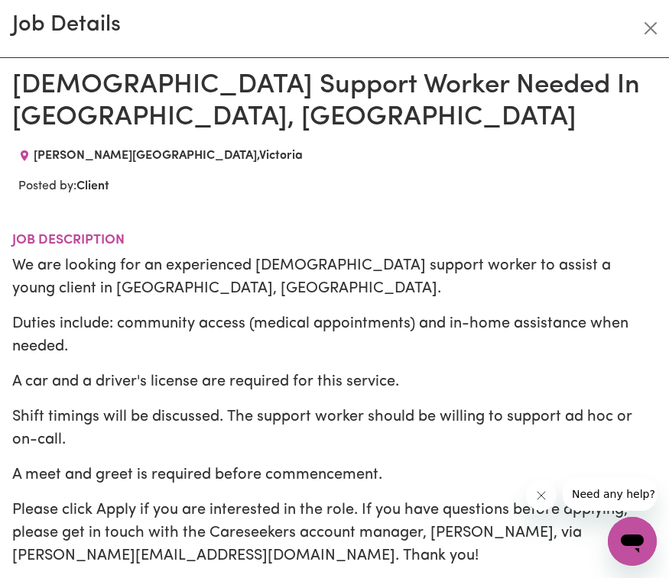
click at [371, 232] on h2 "Job description" at bounding box center [334, 240] width 644 height 16
click at [540, 496] on icon "Close message from company" at bounding box center [540, 496] width 8 height 8
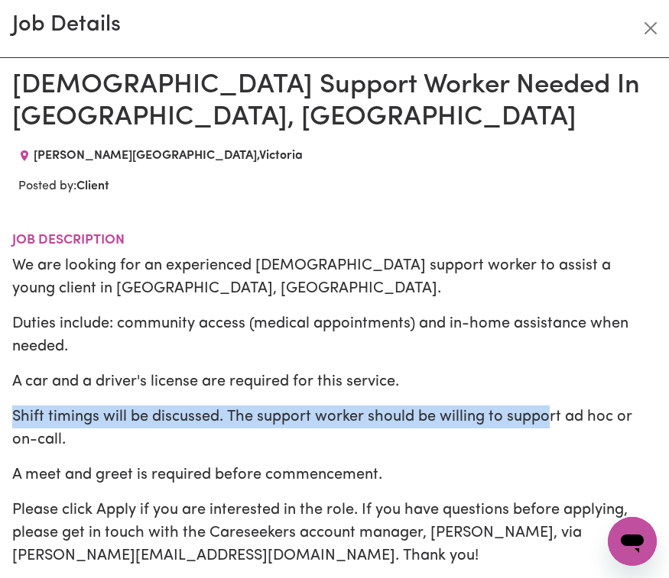
click at [545, 371] on div "We are looking for an experienced [DEMOGRAPHIC_DATA] support worker to assist a…" at bounding box center [334, 410] width 644 height 313
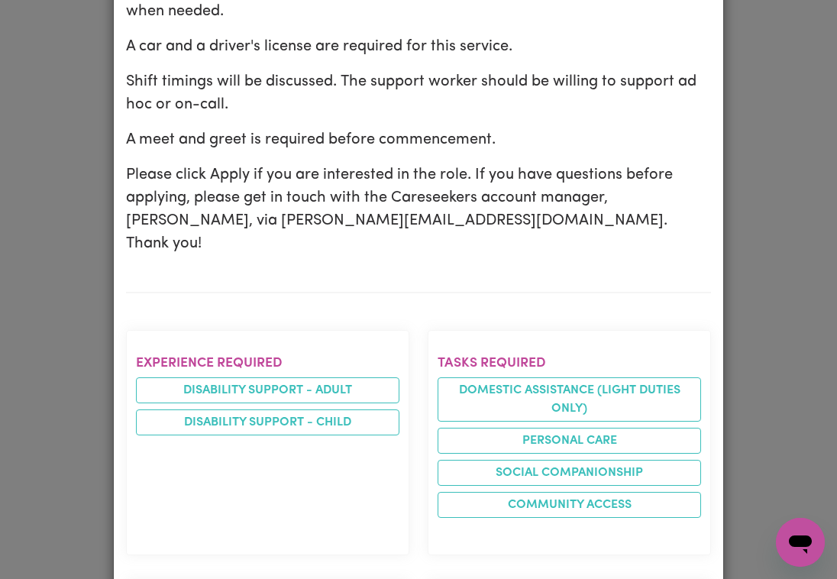
scroll to position [452, 0]
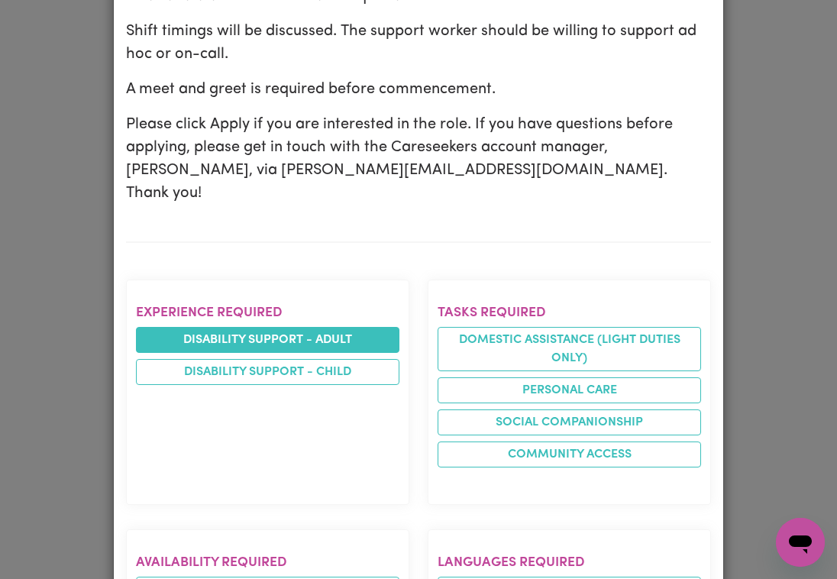
click at [371, 327] on li "Disability support - Adult" at bounding box center [268, 340] width 264 height 26
click at [303, 327] on li "Disability support - Adult" at bounding box center [268, 340] width 264 height 26
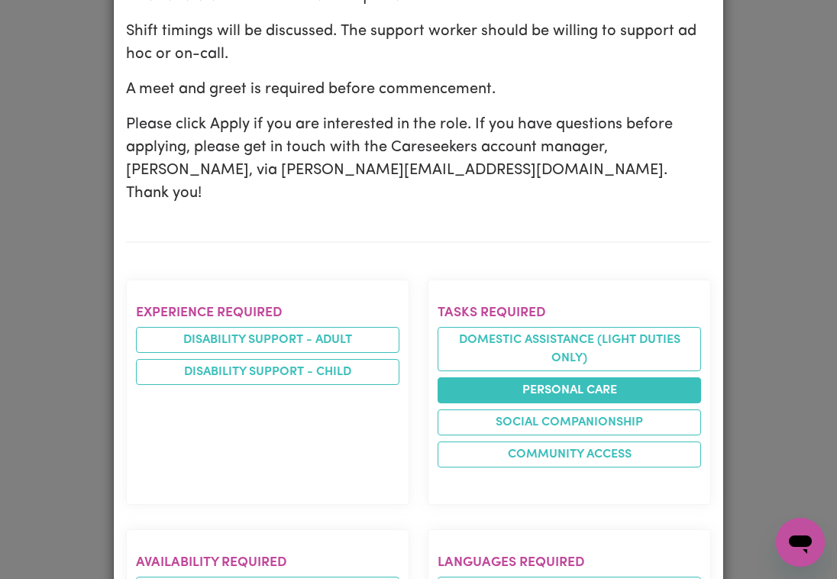
click at [570, 377] on li "Personal care" at bounding box center [570, 390] width 264 height 26
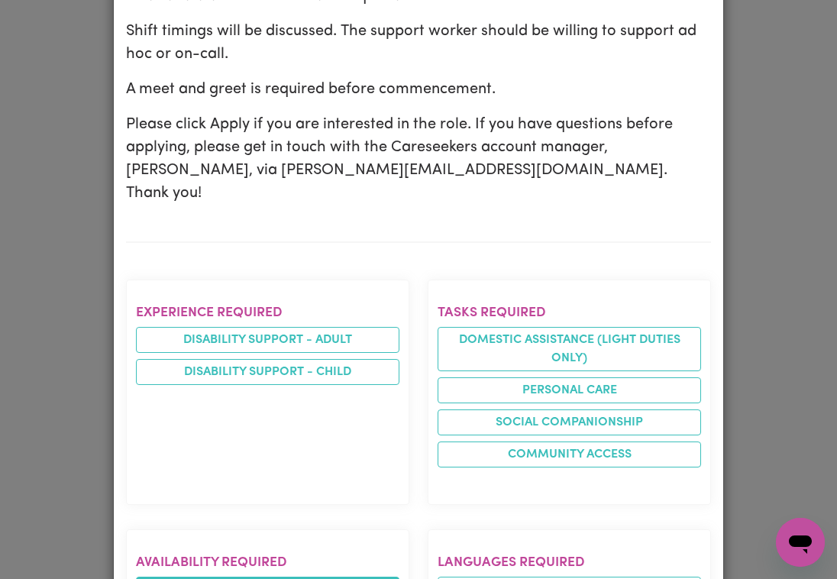
click at [289, 577] on li "[DATE] mornings" at bounding box center [268, 590] width 264 height 26
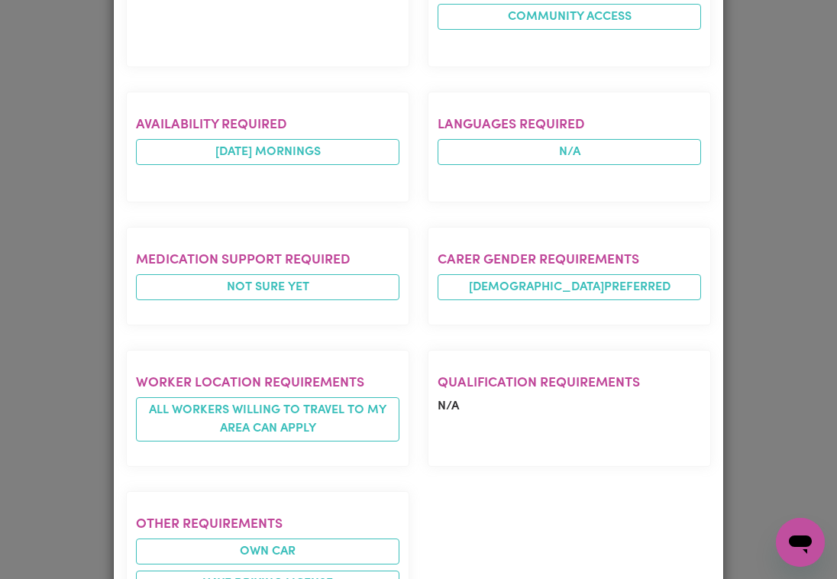
scroll to position [993, 0]
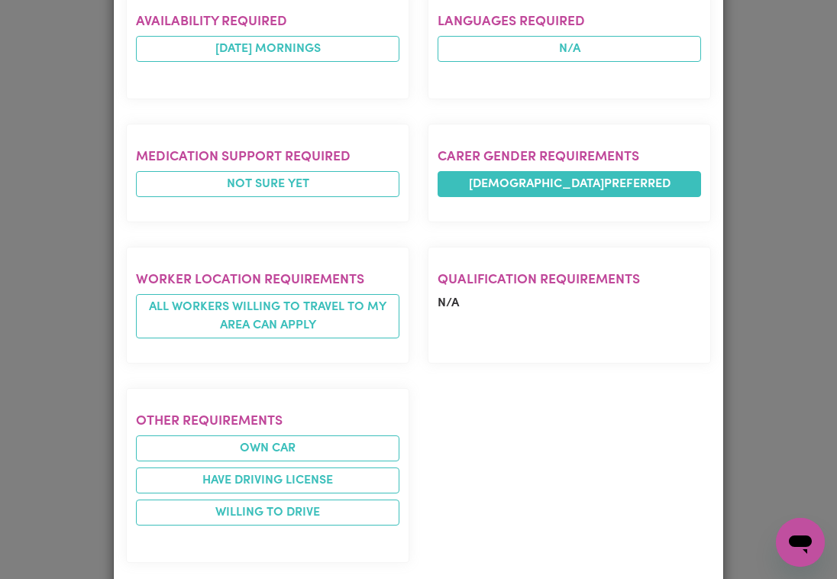
click at [480, 171] on span "[DEMOGRAPHIC_DATA] preferred" at bounding box center [570, 184] width 264 height 26
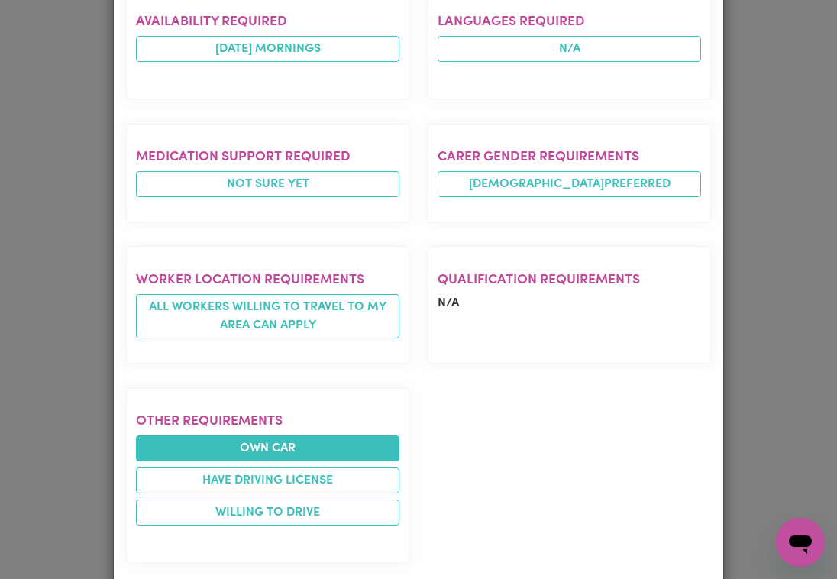
click at [331, 436] on li "Own Car" at bounding box center [268, 449] width 264 height 26
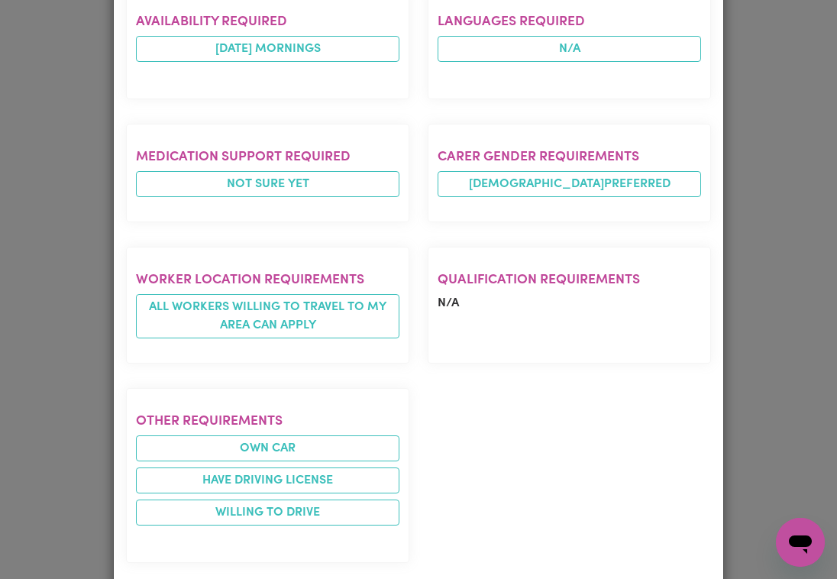
click at [556, 403] on div "Experience required Disability support - Adult Disability support - Child Tasks…" at bounding box center [419, 151] width 604 height 850
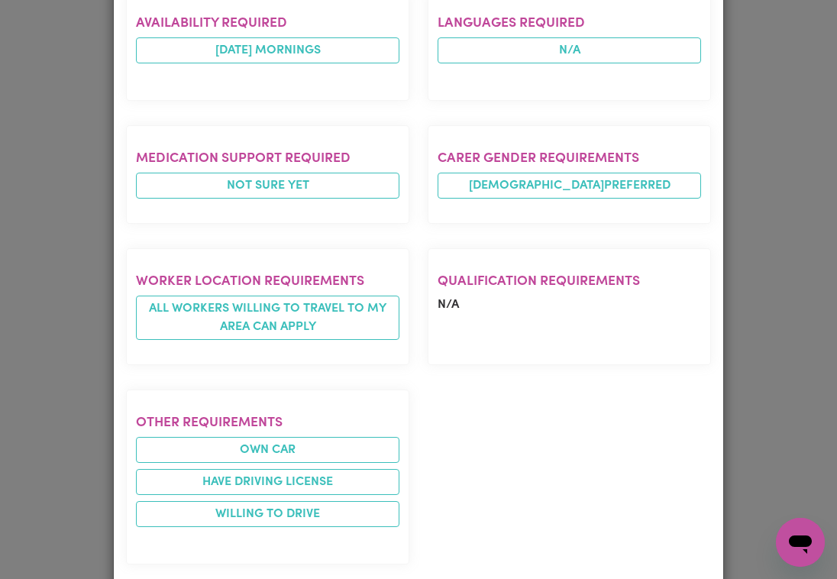
scroll to position [989, 0]
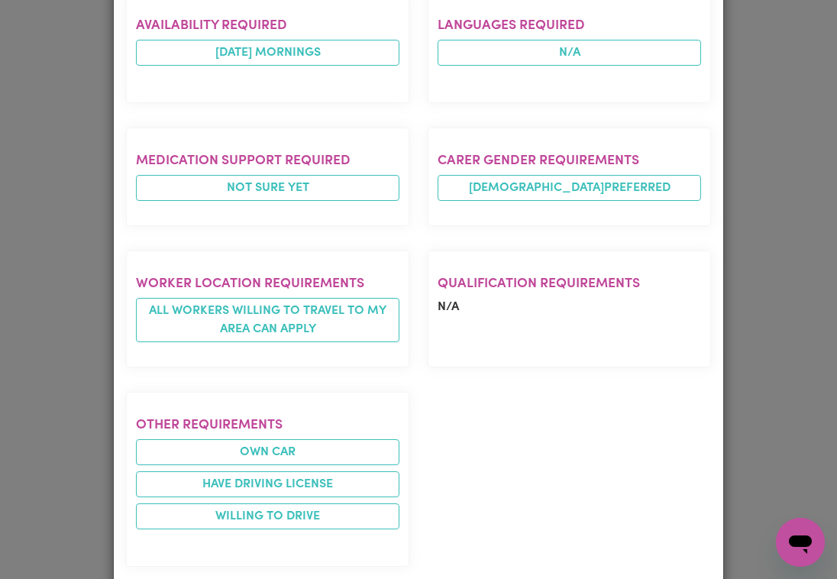
click at [680, 243] on div "Job Details [DEMOGRAPHIC_DATA] Support Worker Needed In [GEOGRAPHIC_DATA], [GEO…" at bounding box center [418, 289] width 837 height 579
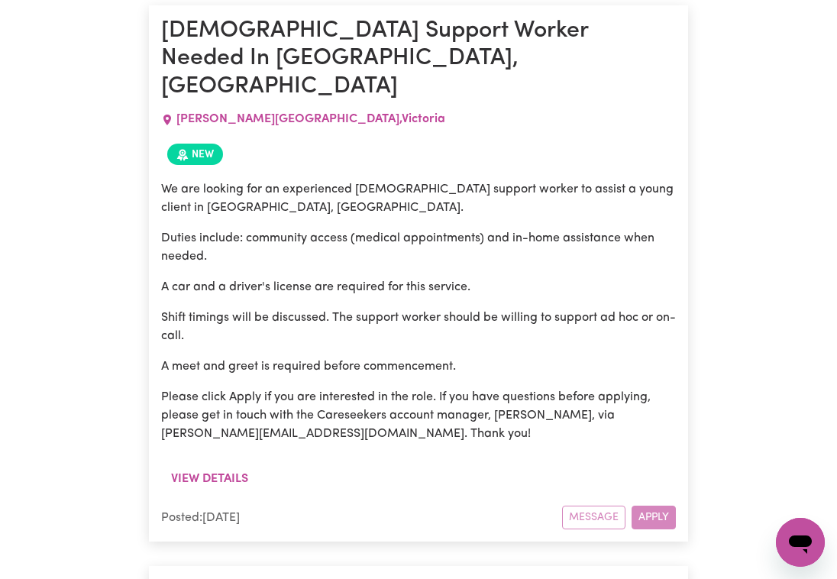
click at [666, 506] on div "Message Apply" at bounding box center [619, 518] width 114 height 24
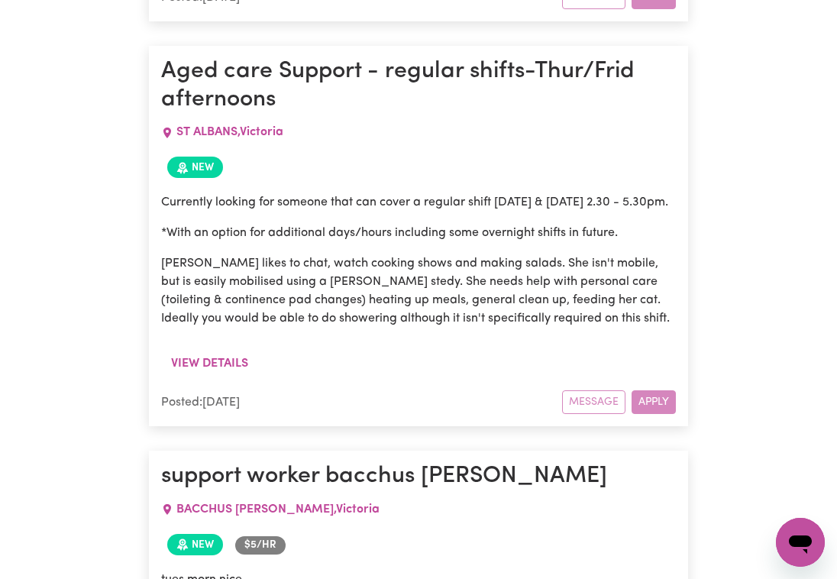
scroll to position [1333, 0]
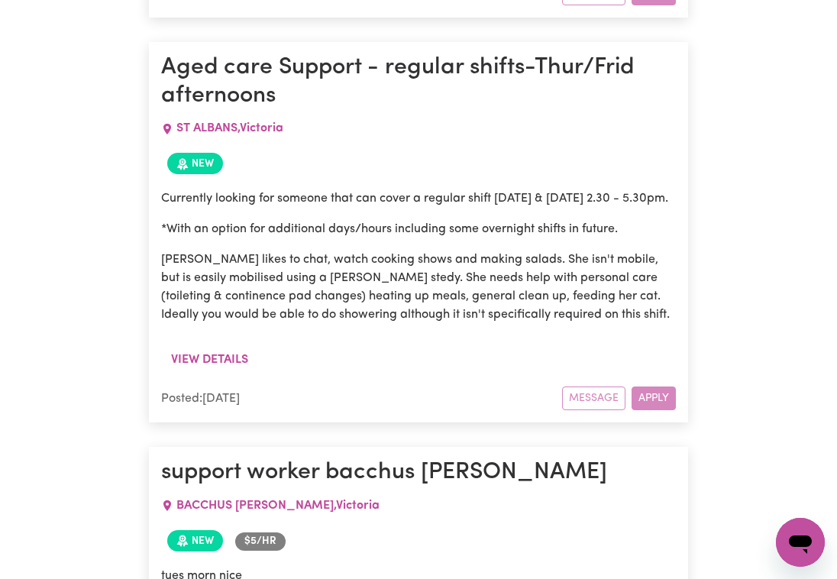
click at [666, 387] on div "Message Apply" at bounding box center [619, 399] width 114 height 24
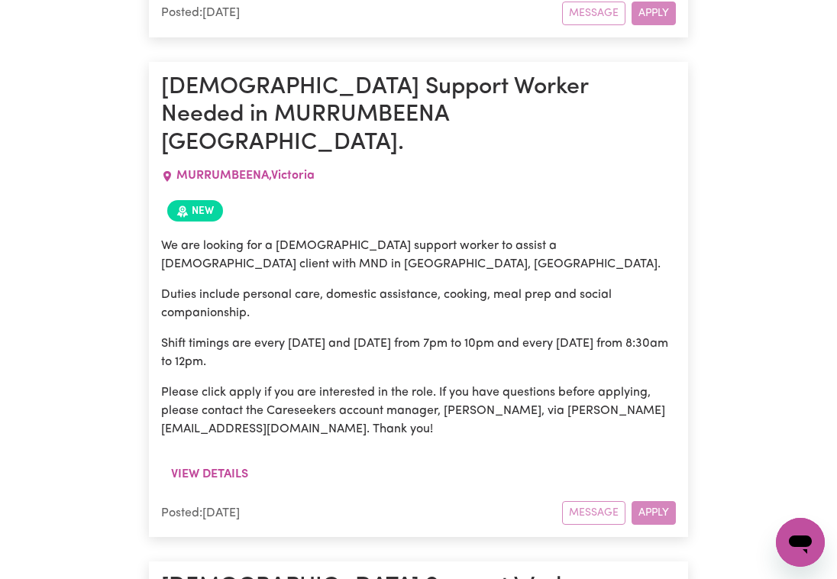
scroll to position [2036, 0]
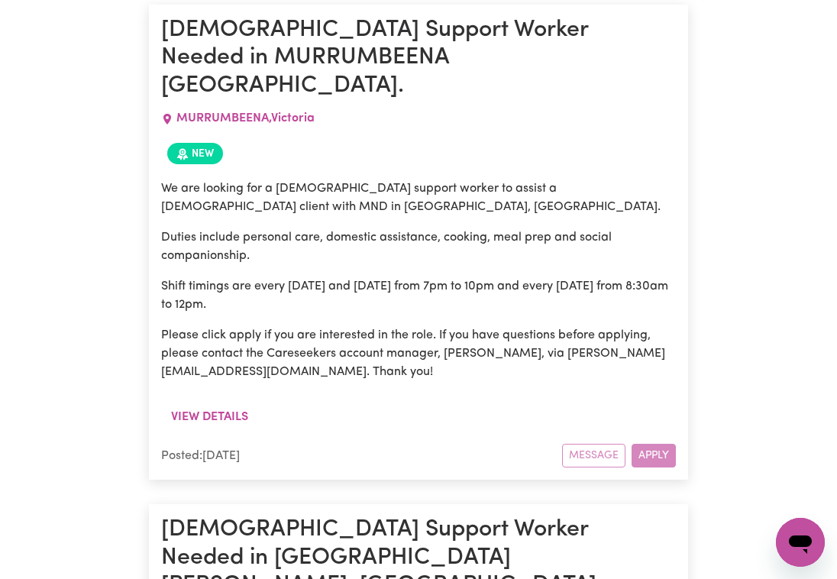
click at [657, 444] on div "Message Apply" at bounding box center [619, 456] width 114 height 24
click at [192, 143] on span "New" at bounding box center [195, 153] width 56 height 21
click at [390, 170] on div "We are looking for a [DEMOGRAPHIC_DATA] support worker to assist a [DEMOGRAPHIC…" at bounding box center [419, 286] width 516 height 232
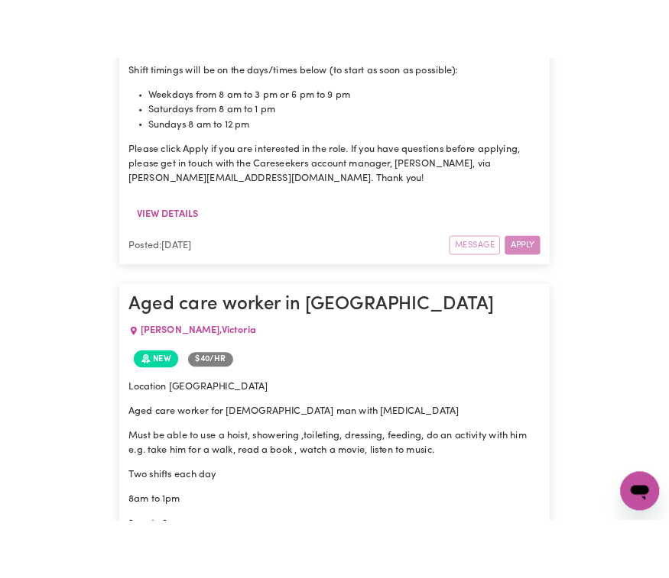
scroll to position [0, 0]
